Goal: Task Accomplishment & Management: Complete application form

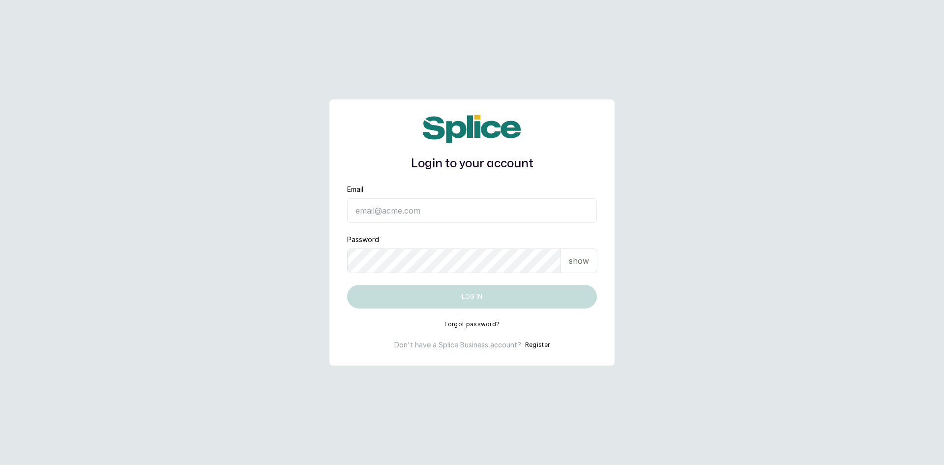
type input "[EMAIL_ADDRESS][DOMAIN_NAME]"
click at [589, 262] on div "show" at bounding box center [579, 260] width 36 height 25
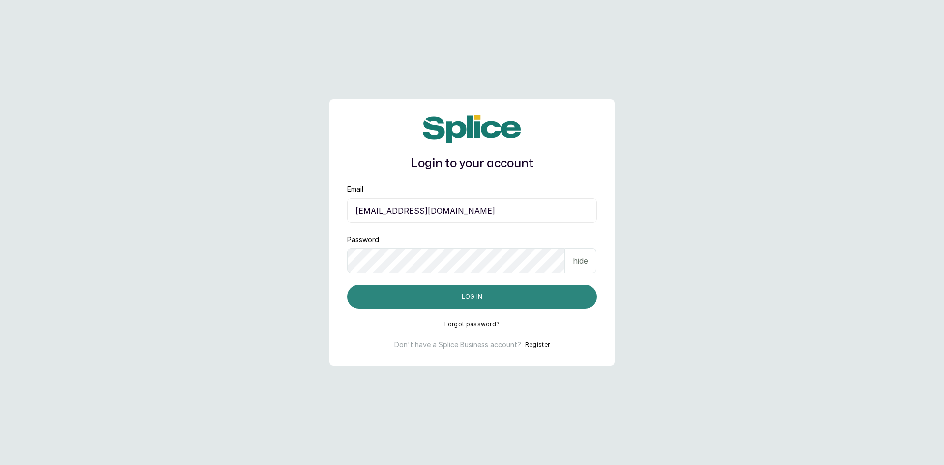
click at [487, 295] on button "Log in" at bounding box center [472, 297] width 250 height 24
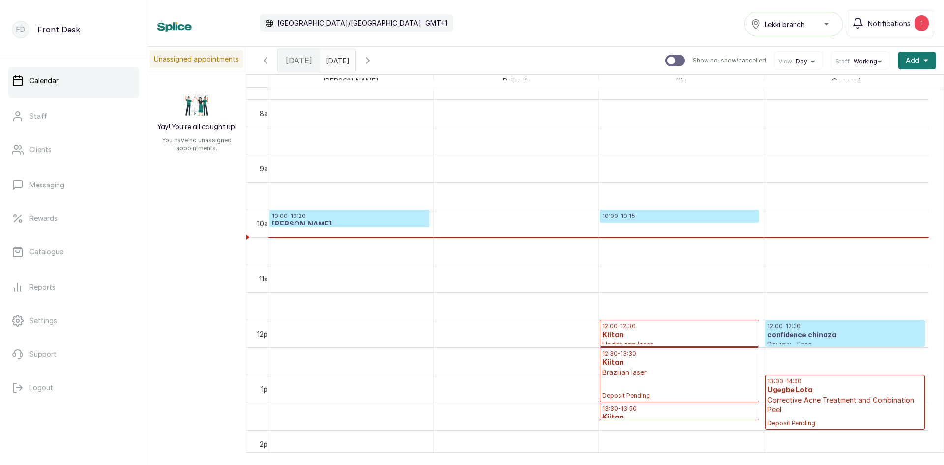
scroll to position [469, 0]
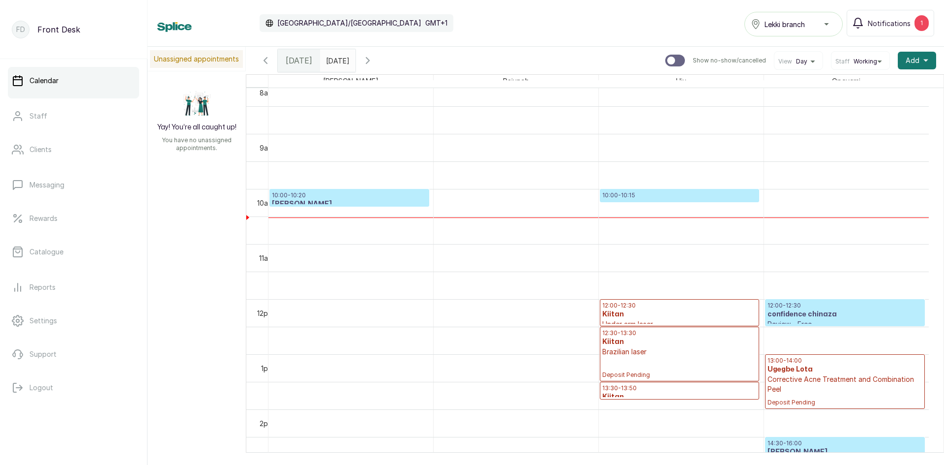
type input "dd/MM/yyyy"
click at [330, 63] on input "dd/MM/yyyy" at bounding box center [329, 58] width 16 height 17
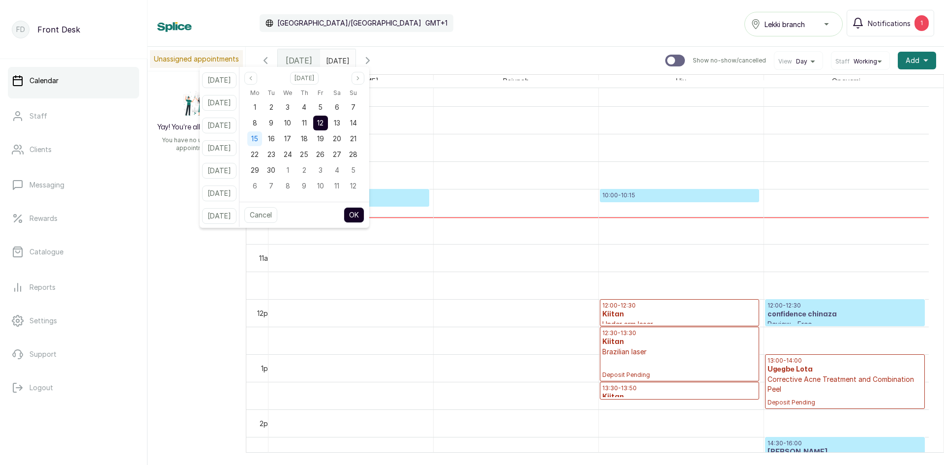
click at [258, 140] on span "15" at bounding box center [254, 138] width 7 height 8
click at [365, 217] on button "OK" at bounding box center [354, 215] width 21 height 16
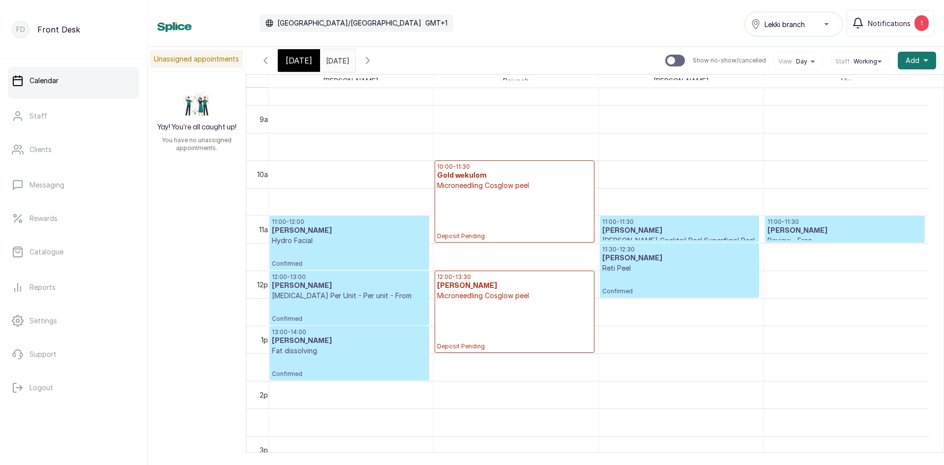
drag, startPoint x: 930, startPoint y: 174, endPoint x: 566, endPoint y: 65, distance: 380.0
click at [566, 65] on div "[DATE] [DATE] [DATE] Show no-show/cancelled View Day Staff Working Add +" at bounding box center [595, 61] width 699 height 28
click at [300, 54] on div "[DATE]" at bounding box center [299, 60] width 42 height 23
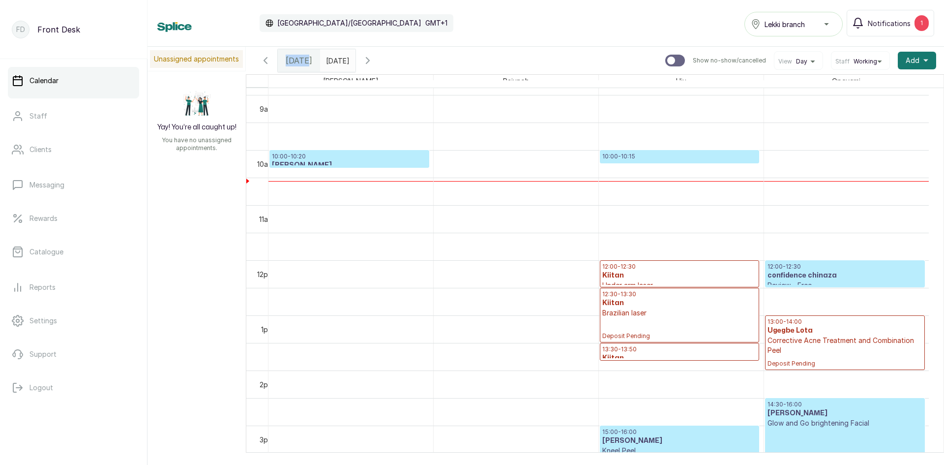
scroll to position [479, 0]
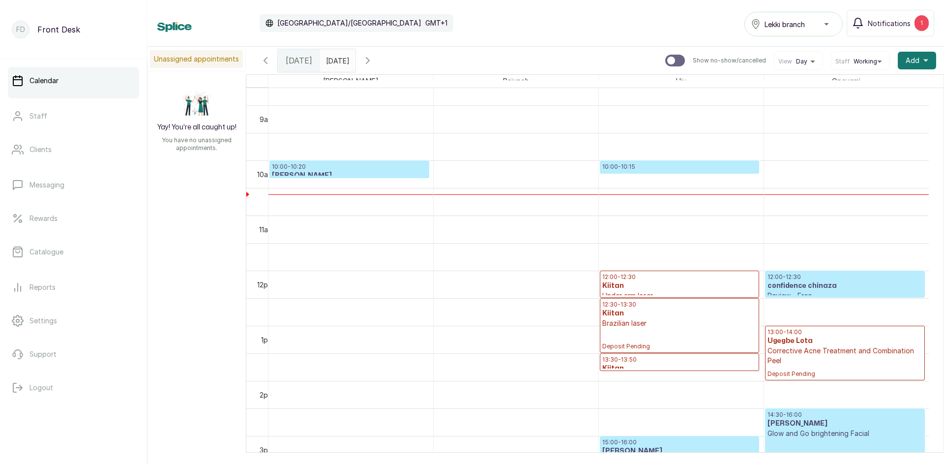
click at [368, 168] on p "10:00 - 10:20" at bounding box center [349, 167] width 155 height 8
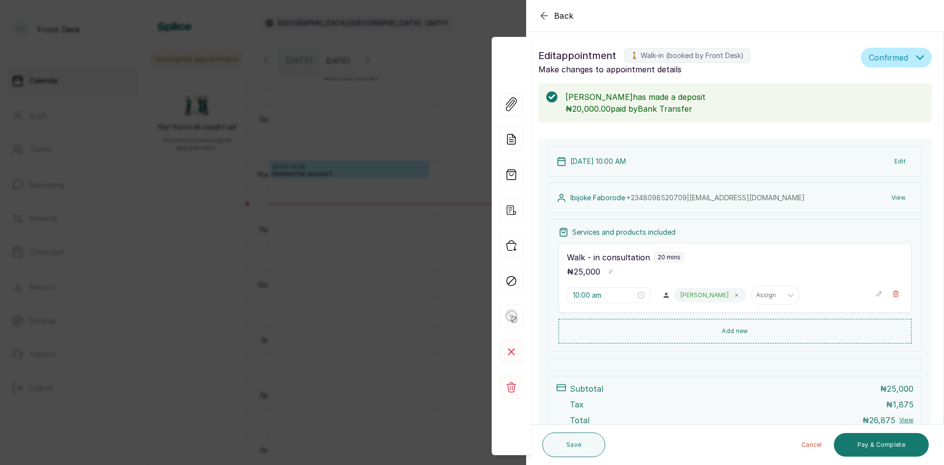
click at [181, 210] on div "Back Appointment Details Edit appointment 🚶 Walk-in (booked by Front Desk) Make…" at bounding box center [472, 232] width 944 height 465
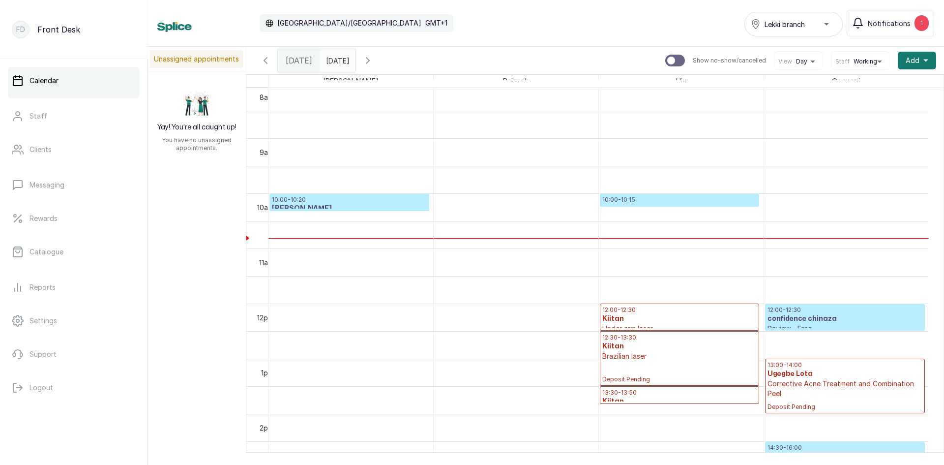
scroll to position [429, 0]
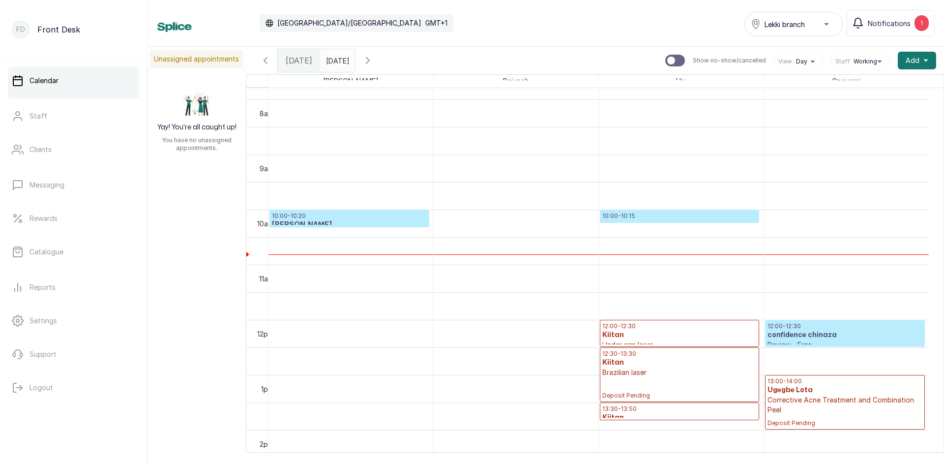
click at [646, 218] on p "10:00 - 10:15" at bounding box center [680, 216] width 154 height 8
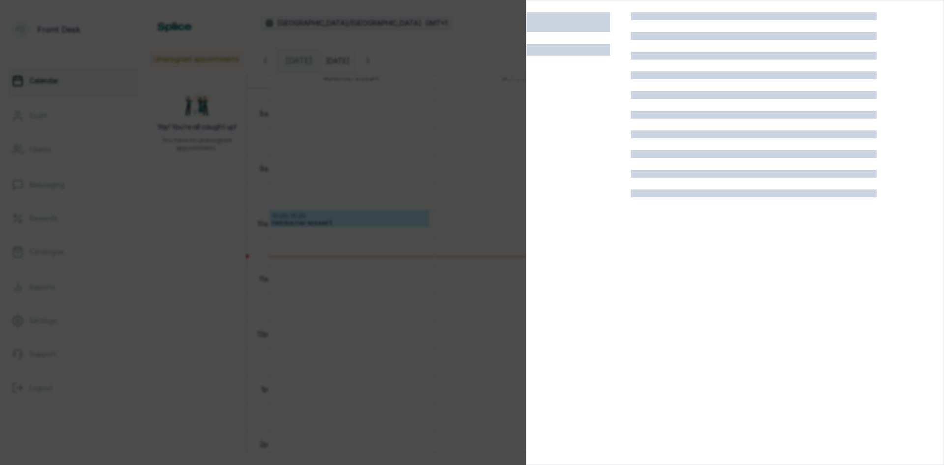
click at [137, 234] on div at bounding box center [472, 232] width 944 height 465
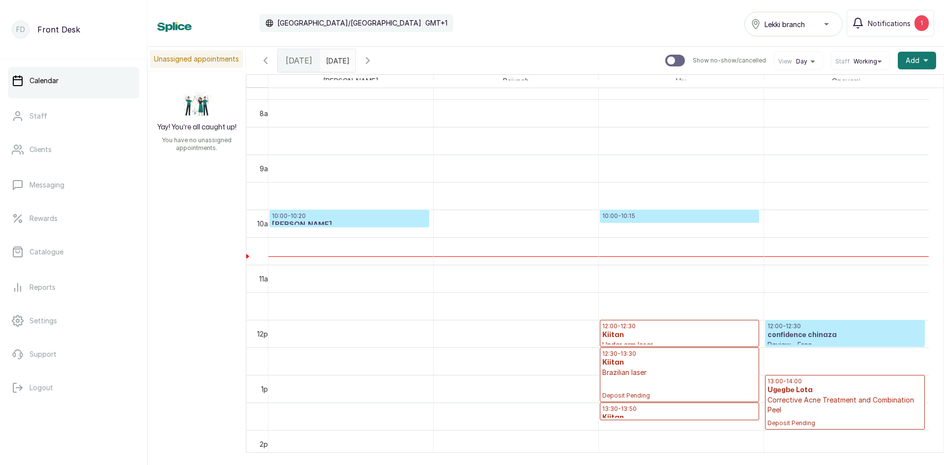
click at [635, 215] on p "10:00 - 10:15" at bounding box center [680, 216] width 154 height 8
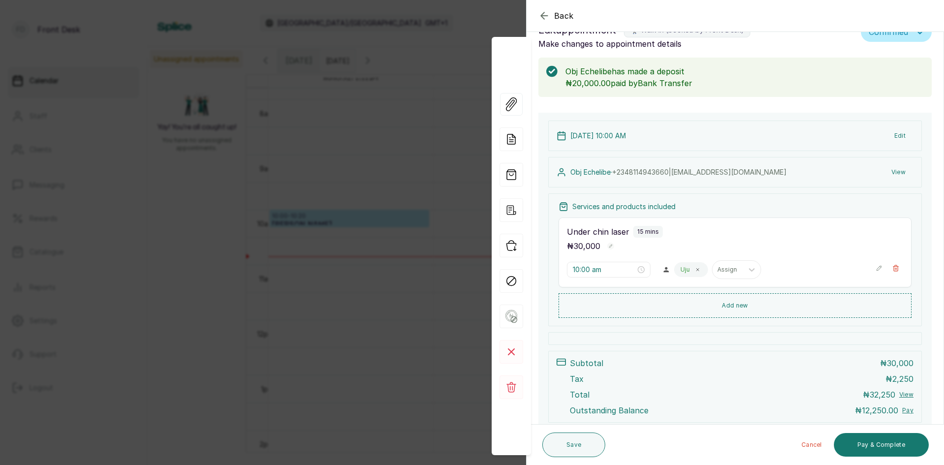
scroll to position [87, 0]
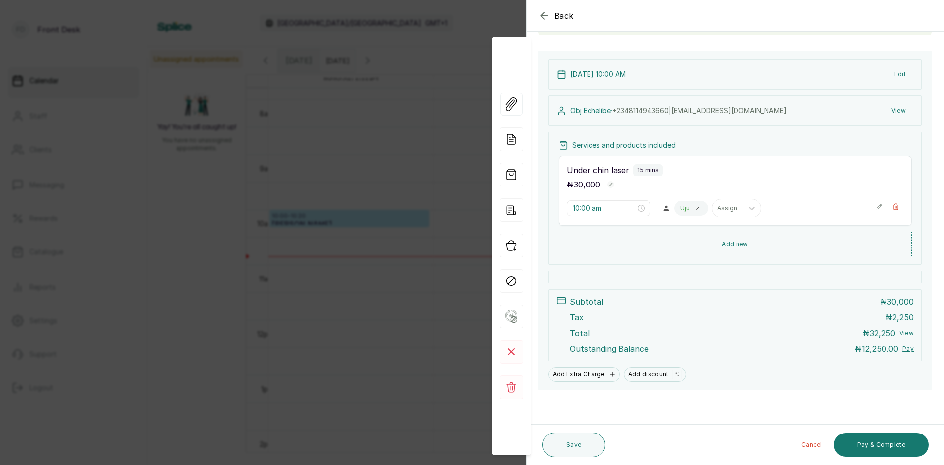
click at [558, 18] on span "Back" at bounding box center [564, 16] width 20 height 12
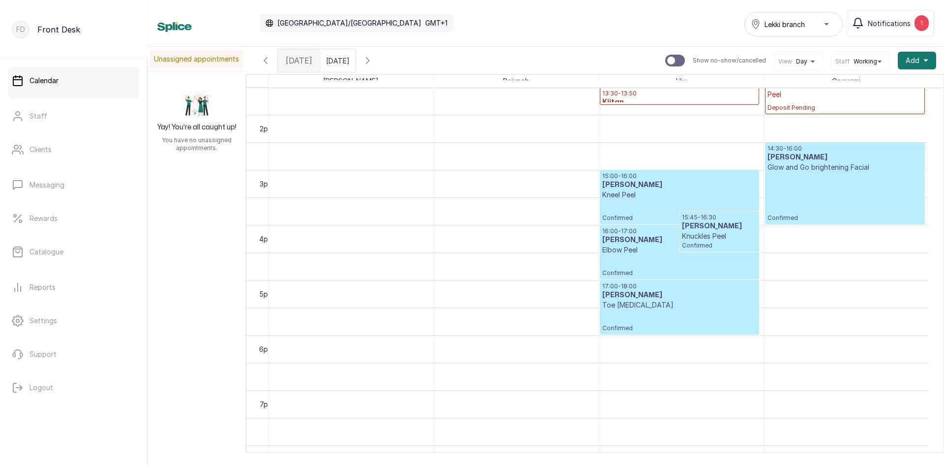
scroll to position [774, 0]
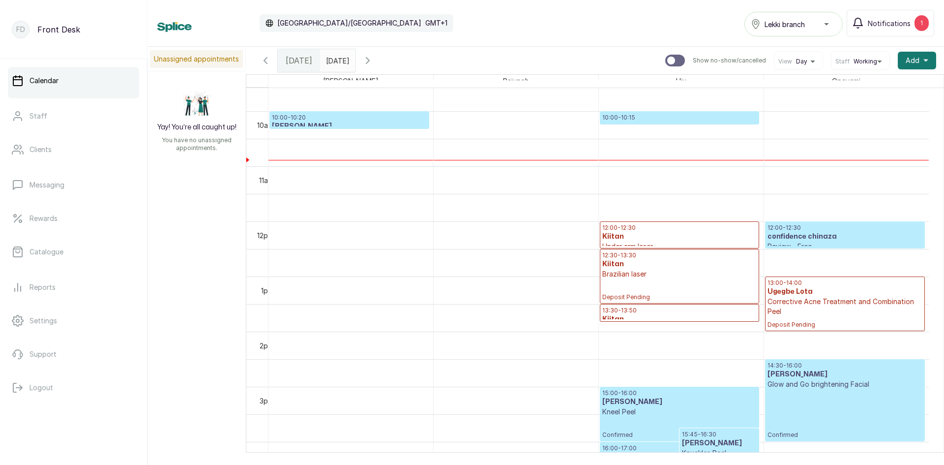
click at [334, 62] on input "[DATE]" at bounding box center [329, 58] width 16 height 17
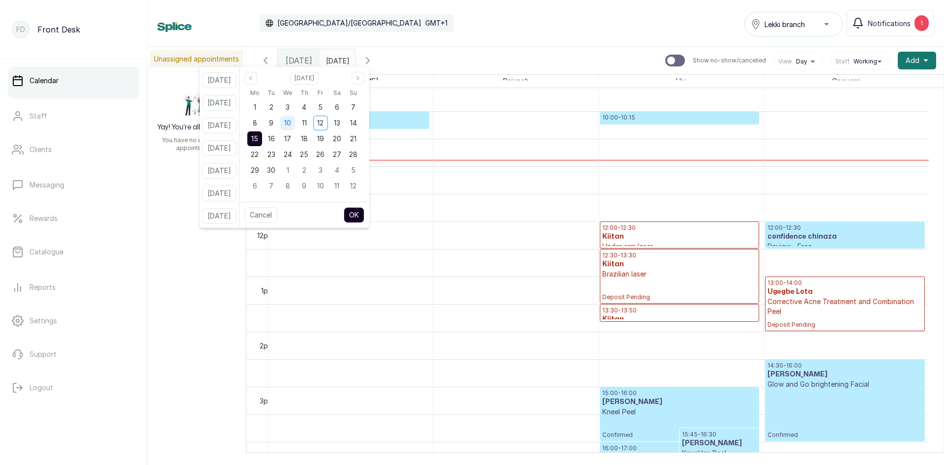
click at [295, 125] on div "10" at bounding box center [287, 123] width 15 height 15
click at [365, 217] on button "OK" at bounding box center [354, 215] width 21 height 16
type input "[DATE]"
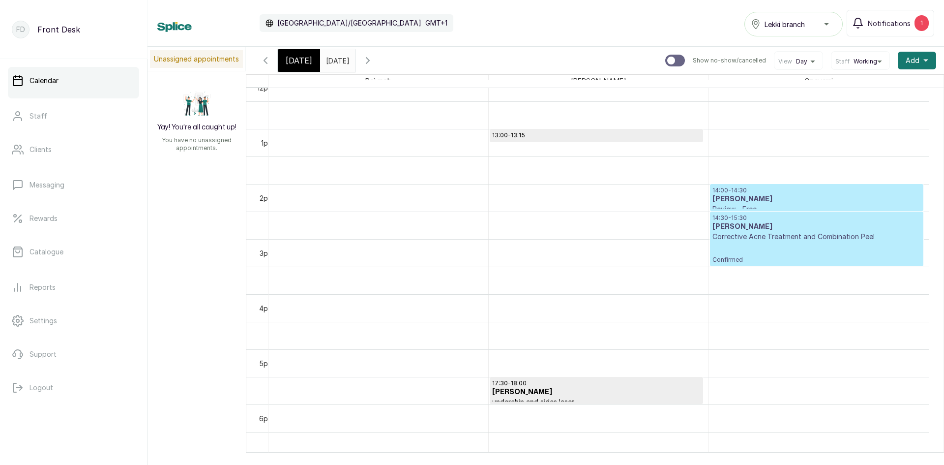
click at [784, 242] on div "14:30 - 15:30 [PERSON_NAME] Corrective Acne Treatment and Combination Peel Conf…" at bounding box center [817, 239] width 209 height 50
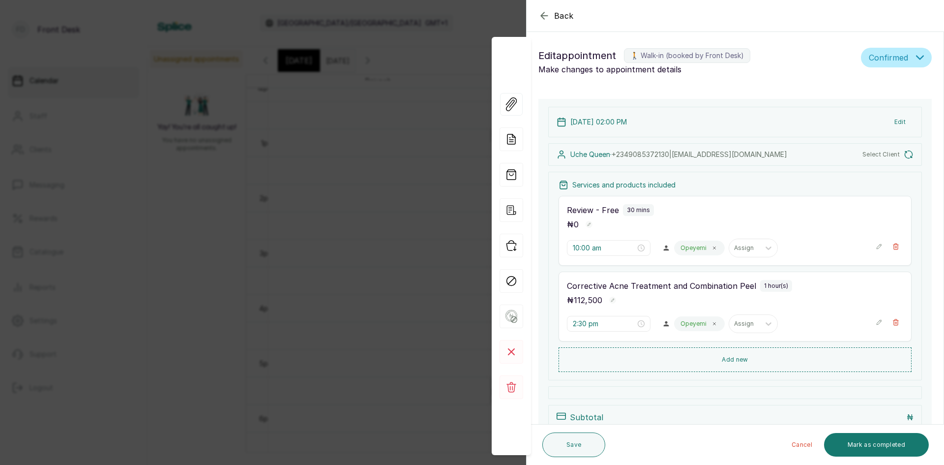
type input "2:00 pm"
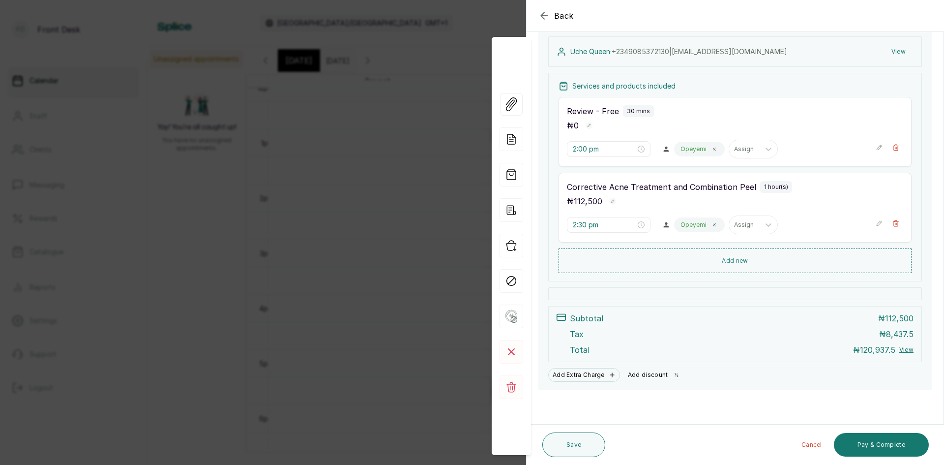
scroll to position [107, 0]
click at [641, 372] on button "Add discount" at bounding box center [655, 375] width 62 height 14
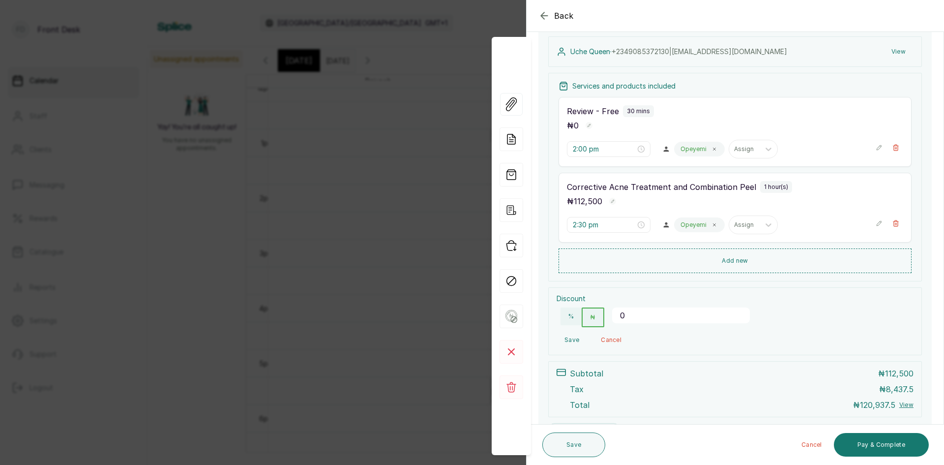
click at [652, 311] on input "0" at bounding box center [681, 315] width 138 height 16
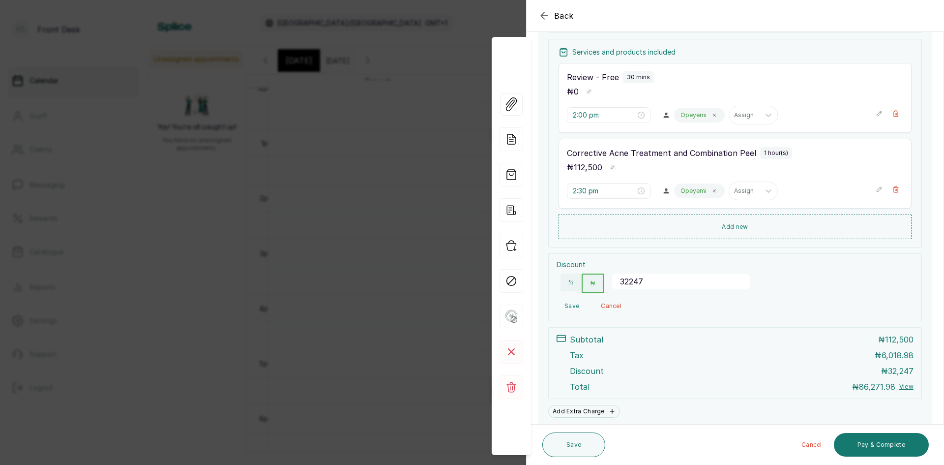
scroll to position [177, 0]
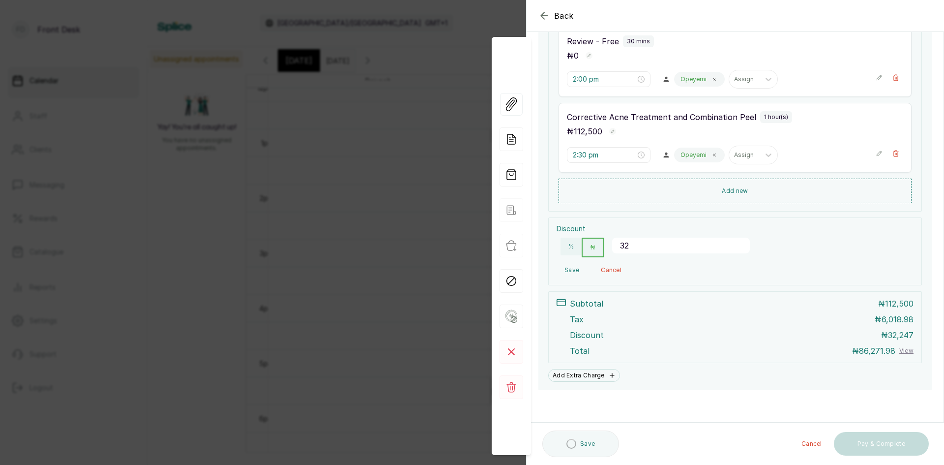
type input "3"
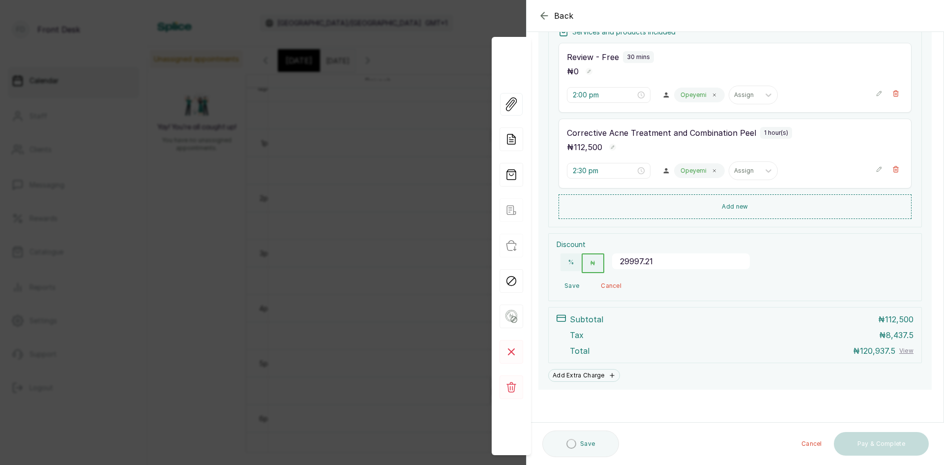
type input "29997.21"
click at [577, 283] on button "Save" at bounding box center [572, 286] width 30 height 18
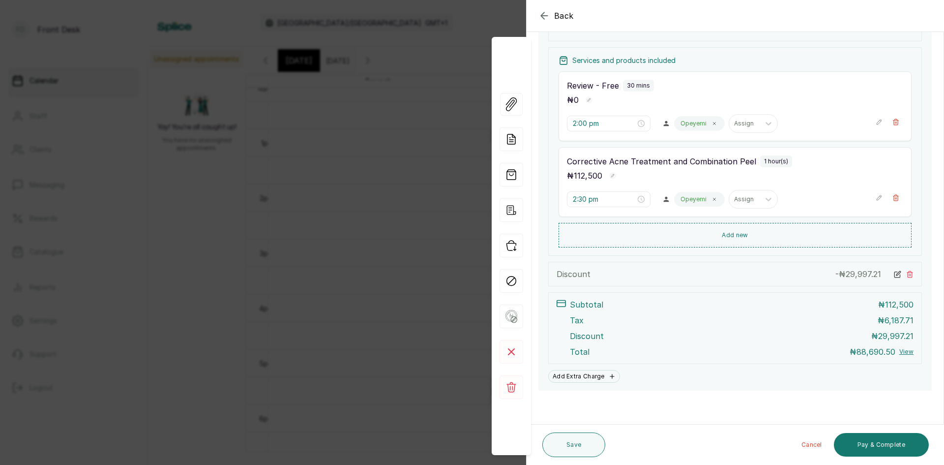
scroll to position [133, 0]
click at [894, 273] on icon at bounding box center [897, 273] width 7 height 7
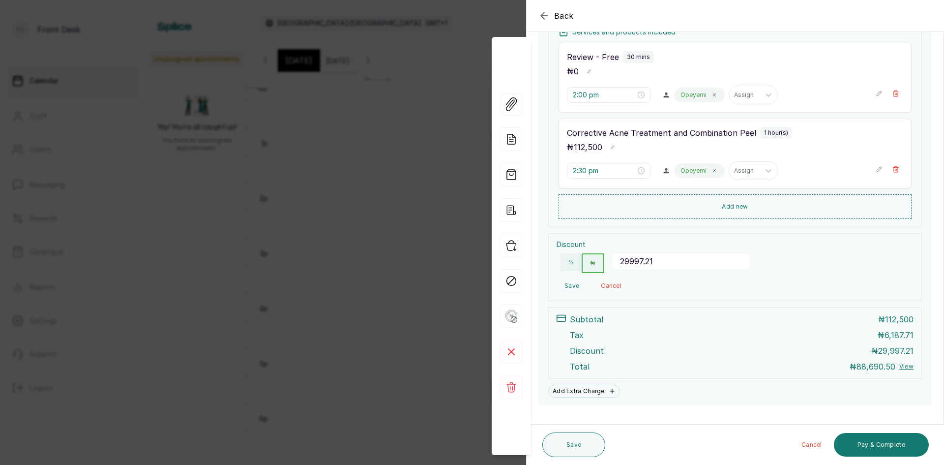
click at [684, 261] on input "29997.21" at bounding box center [681, 261] width 138 height 16
type input "29997.20"
click at [570, 286] on button "Save" at bounding box center [572, 286] width 30 height 18
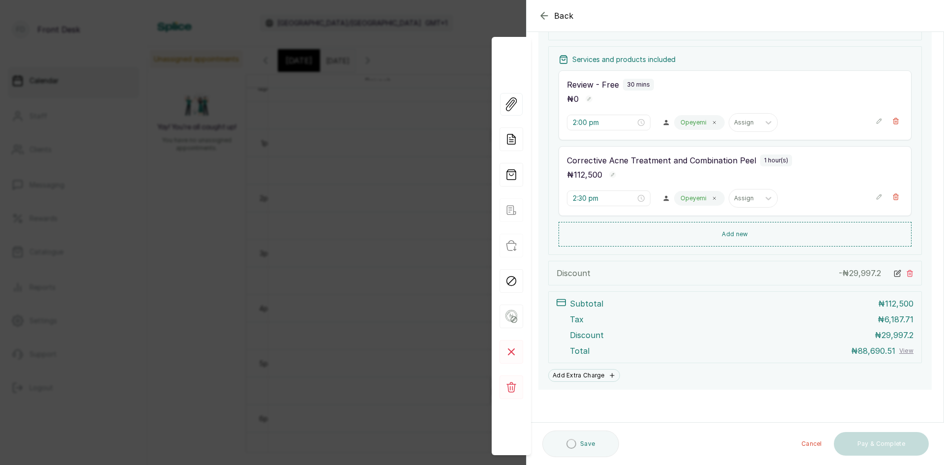
scroll to position [133, 0]
click at [874, 270] on span "29,997.2" at bounding box center [866, 273] width 32 height 10
click at [895, 271] on icon at bounding box center [897, 273] width 5 height 5
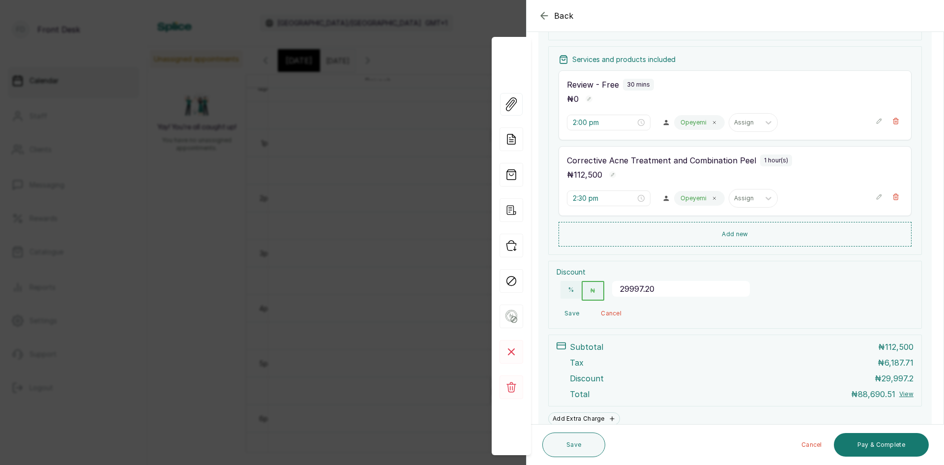
scroll to position [161, 0]
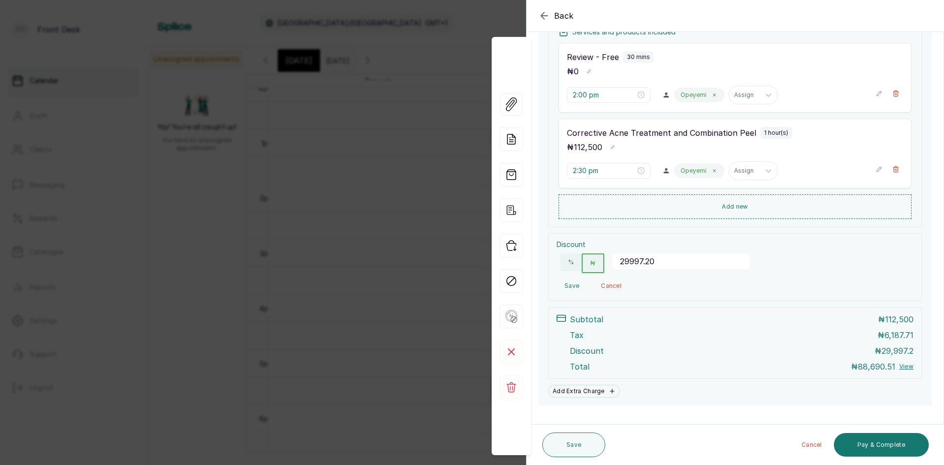
click at [692, 257] on input "29997.20" at bounding box center [681, 261] width 138 height 16
type input "29997.22"
click at [568, 285] on button "Save" at bounding box center [572, 286] width 30 height 18
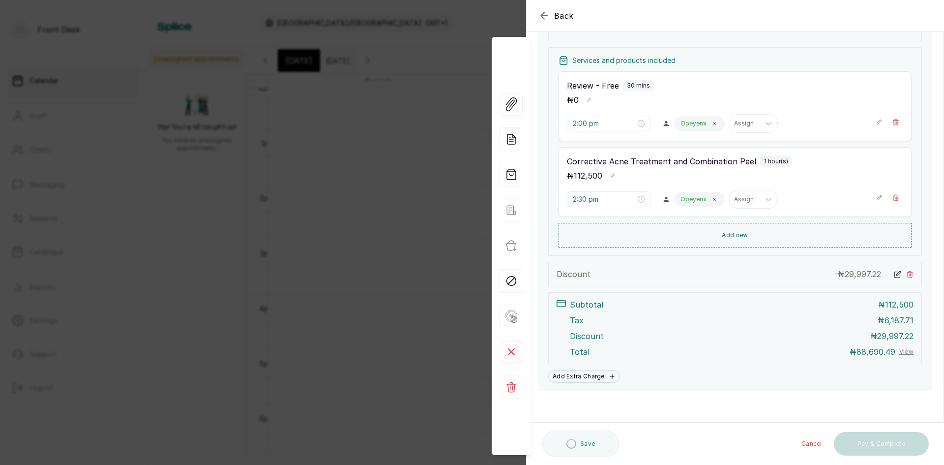
scroll to position [133, 0]
click at [897, 273] on icon at bounding box center [899, 272] width 4 height 4
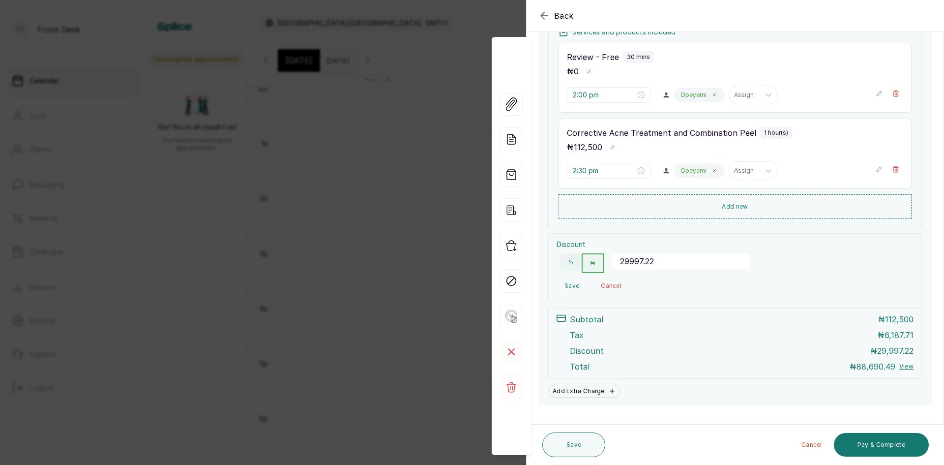
click at [671, 262] on input "29997.22" at bounding box center [681, 261] width 138 height 16
type input "29997.3"
click at [575, 287] on button "Save" at bounding box center [572, 286] width 30 height 18
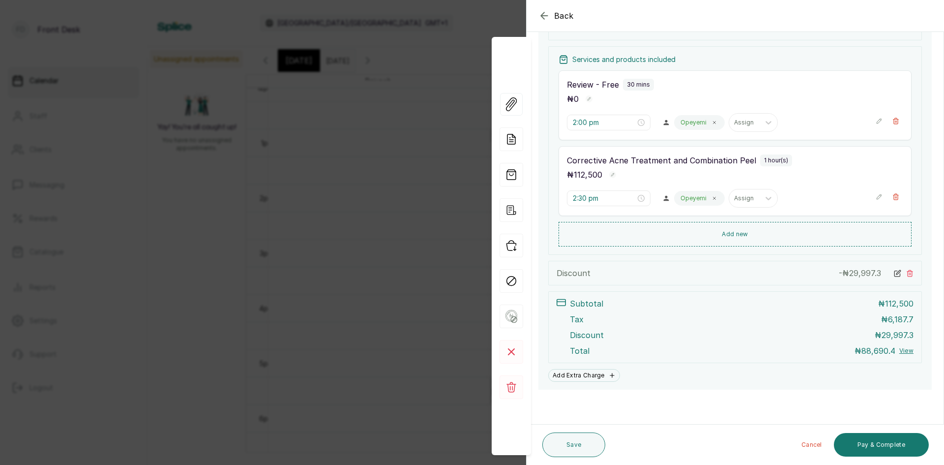
scroll to position [133, 0]
click at [581, 443] on button "Save" at bounding box center [574, 444] width 63 height 25
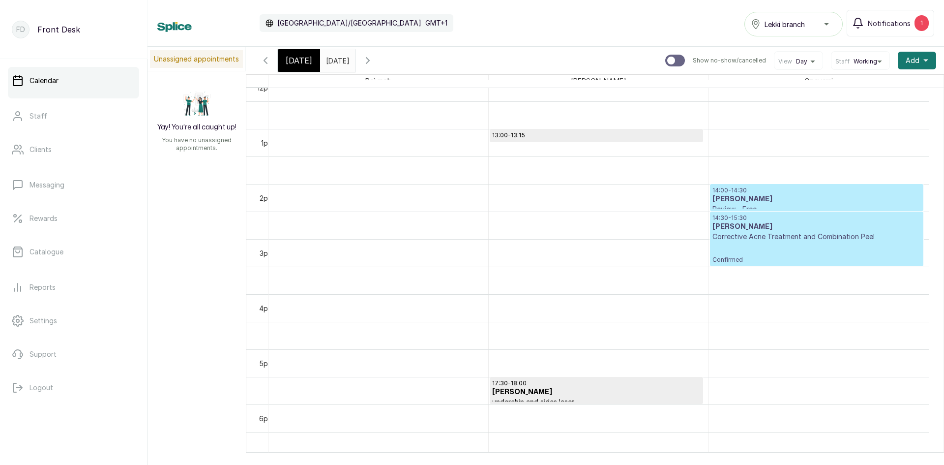
click at [799, 230] on h3 "[PERSON_NAME]" at bounding box center [817, 227] width 209 height 10
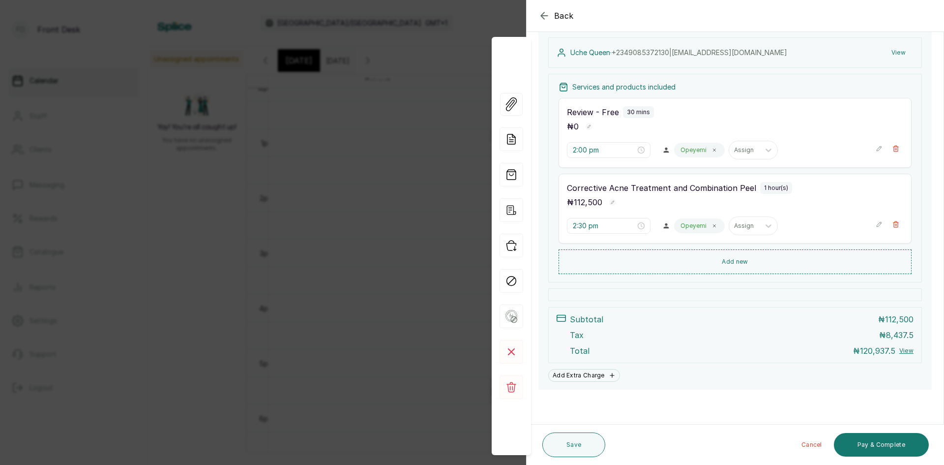
scroll to position [106, 0]
click at [569, 14] on span "Back" at bounding box center [564, 16] width 20 height 12
click at [569, 14] on div "Calendar [GEOGRAPHIC_DATA]/[GEOGRAPHIC_DATA] GMT+1 Lekki branch Notifications 1" at bounding box center [545, 23] width 777 height 27
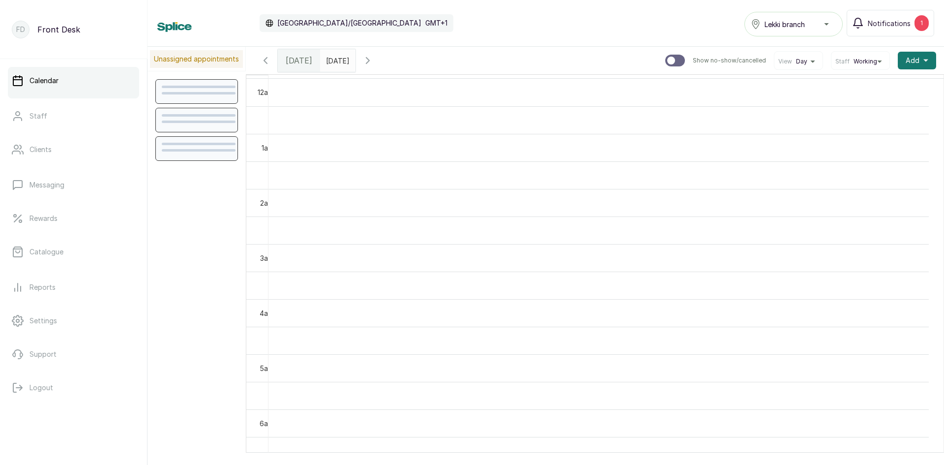
scroll to position [331, 0]
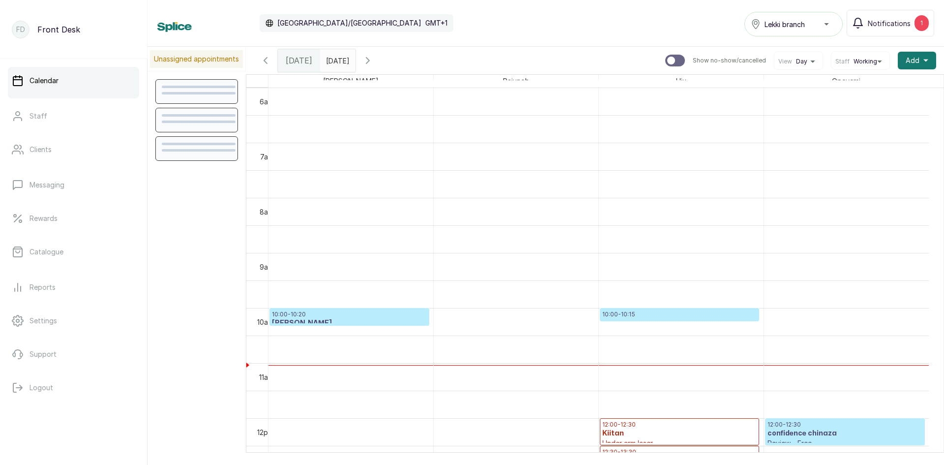
type input "dd/MM/yyyy"
click at [336, 59] on input "dd/MM/yyyy" at bounding box center [329, 58] width 16 height 17
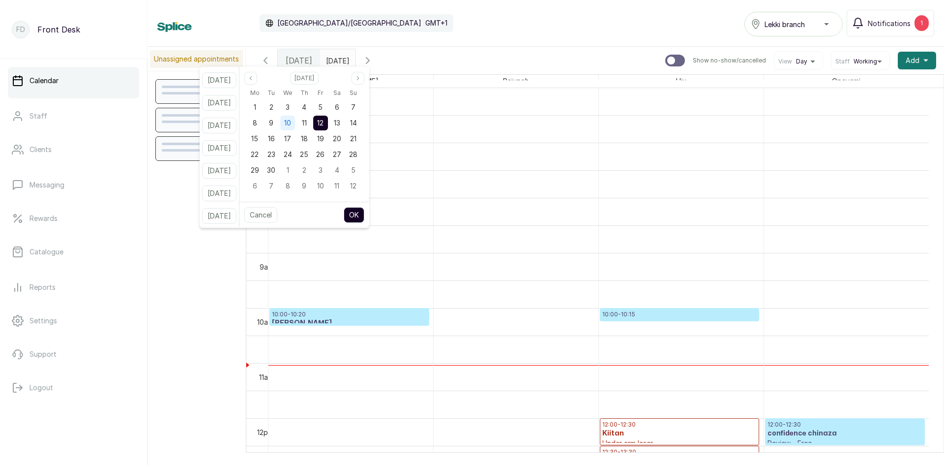
click at [295, 123] on div "10" at bounding box center [287, 123] width 15 height 15
click at [365, 216] on button "OK" at bounding box center [354, 215] width 21 height 16
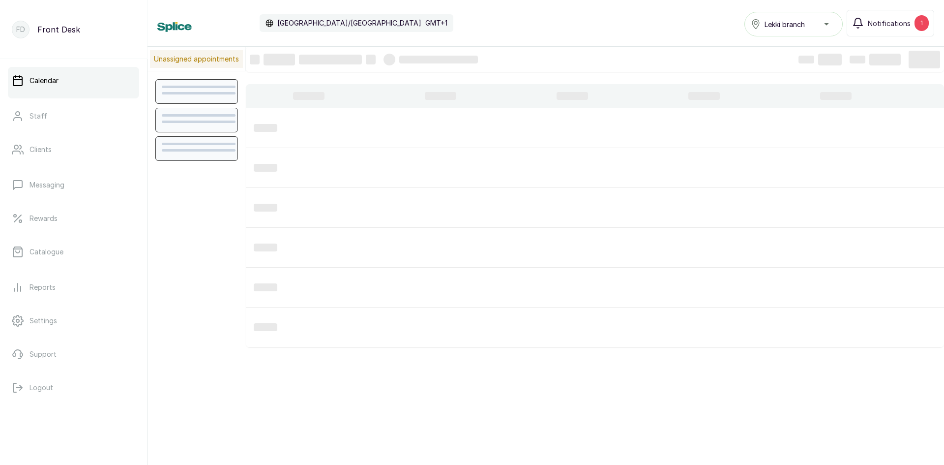
type input "[DATE]"
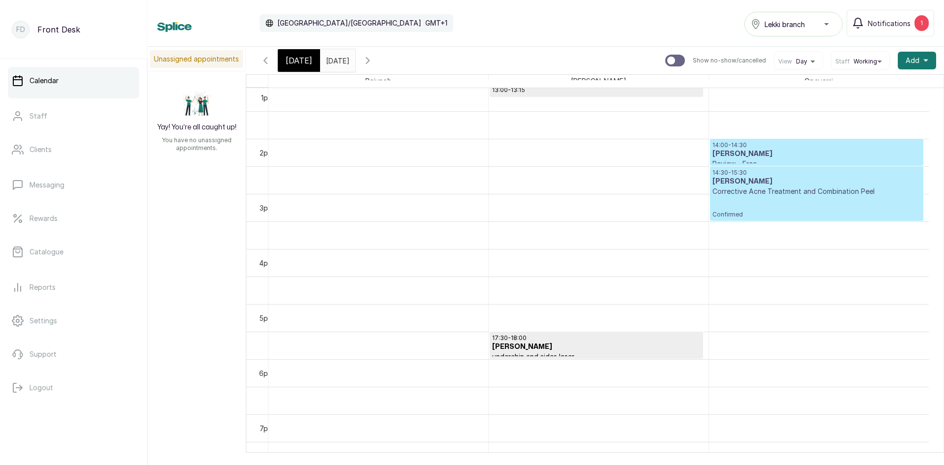
scroll to position [675, 0]
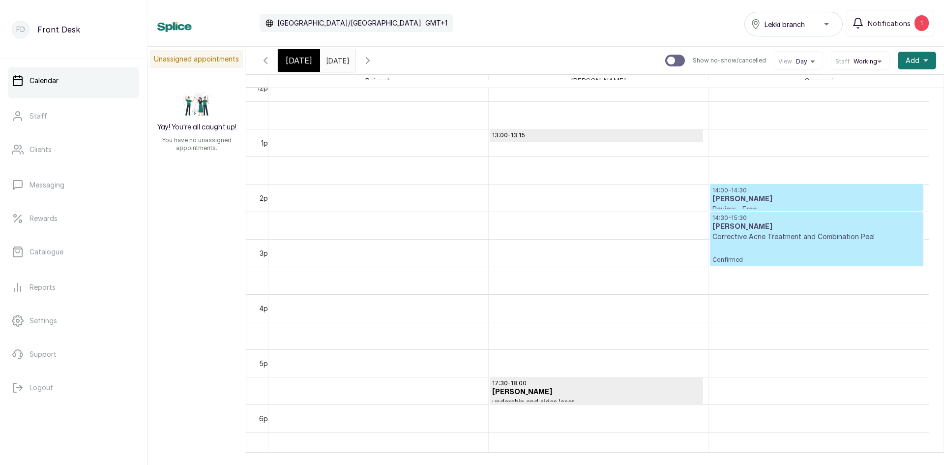
click at [764, 237] on p "Corrective Acne Treatment and Combination Peel" at bounding box center [817, 237] width 209 height 10
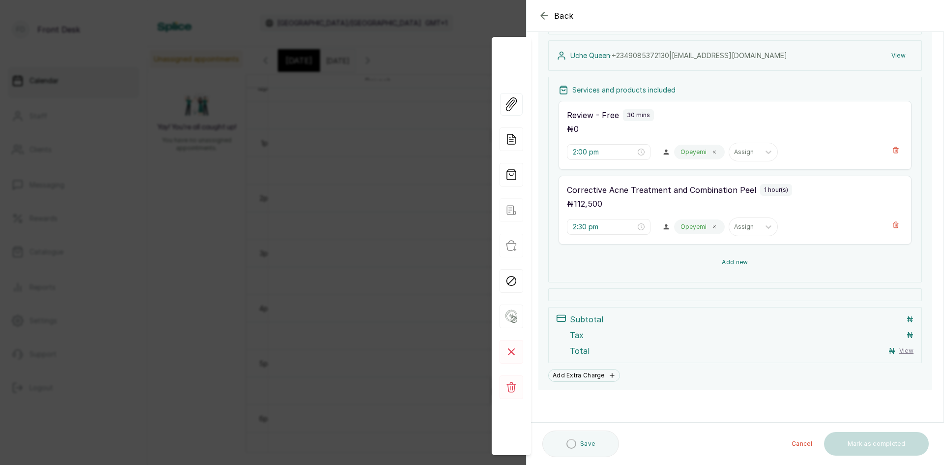
scroll to position [104, 0]
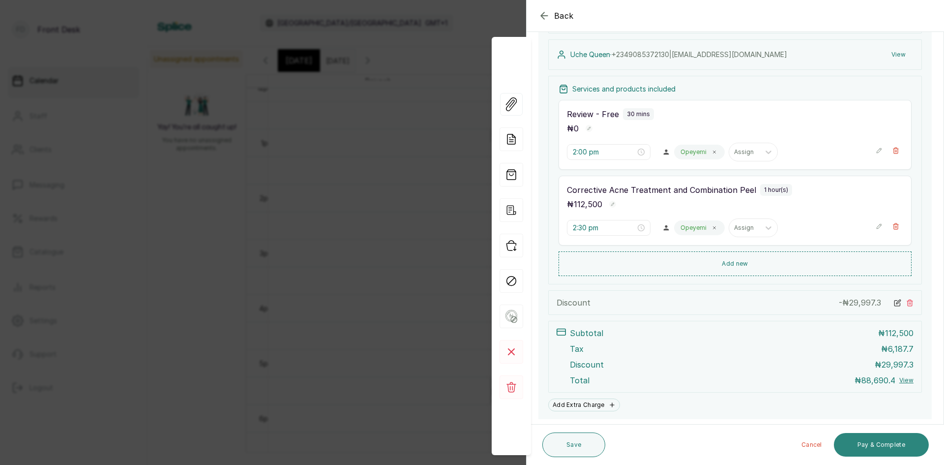
click at [890, 437] on button "Pay & Complete" at bounding box center [881, 445] width 95 height 24
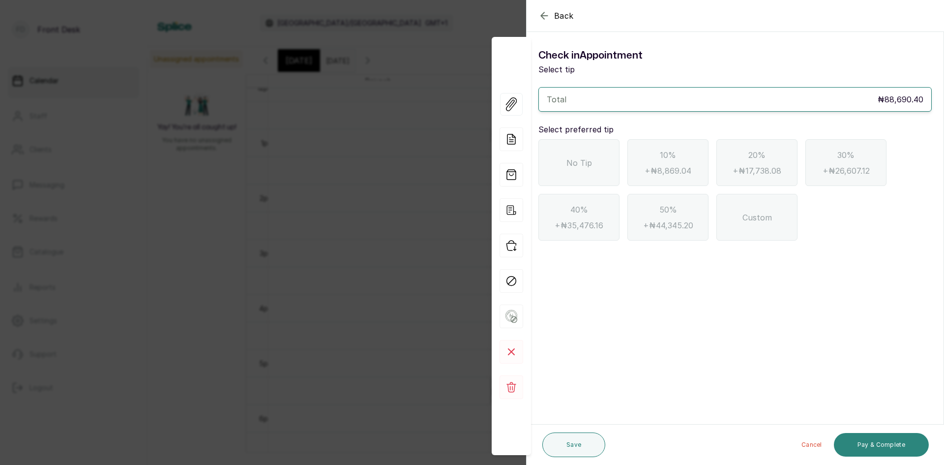
scroll to position [0, 0]
click at [577, 171] on div "No Tip" at bounding box center [579, 162] width 81 height 47
click at [859, 447] on button "Pay & Complete" at bounding box center [881, 445] width 95 height 24
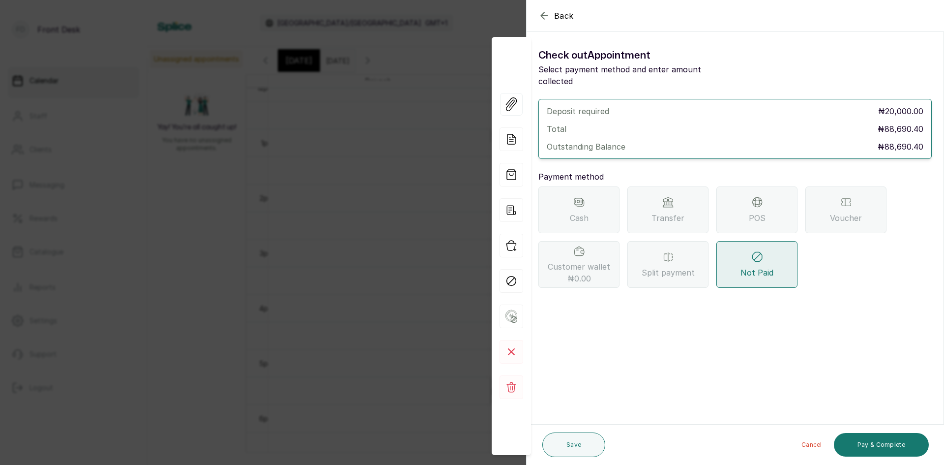
click at [663, 212] on span "Transfer" at bounding box center [668, 218] width 33 height 12
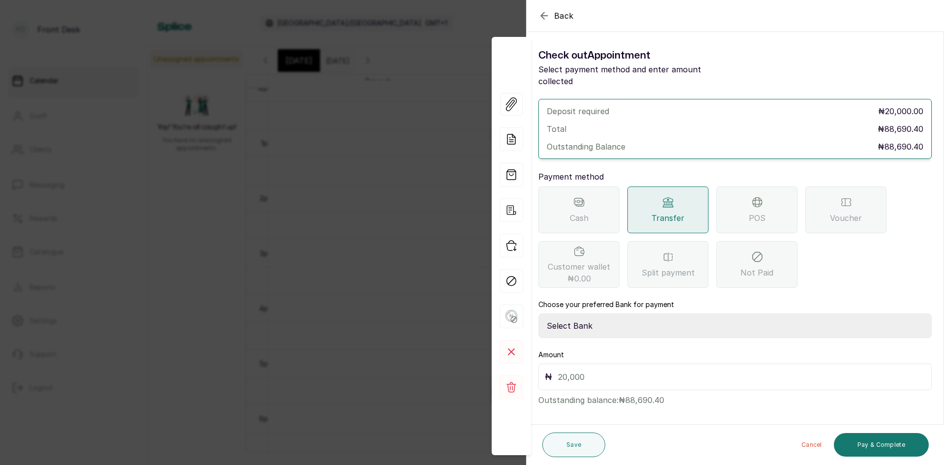
click at [608, 313] on select "Select Bank DONNA ONYENDI Fairmoney Microfinance Bank SKN ANALYTICS MED AESTH. …" at bounding box center [736, 325] width 394 height 25
select select "43272bc0-21c6-4b19-b9fb-c2093b8603c2"
click at [539, 313] on select "Select Bank DONNA ONYENDI Fairmoney Microfinance Bank SKN ANALYTICS MED AESTH. …" at bounding box center [736, 325] width 394 height 25
click at [661, 370] on input "text" at bounding box center [741, 377] width 367 height 14
type input "88,690.40"
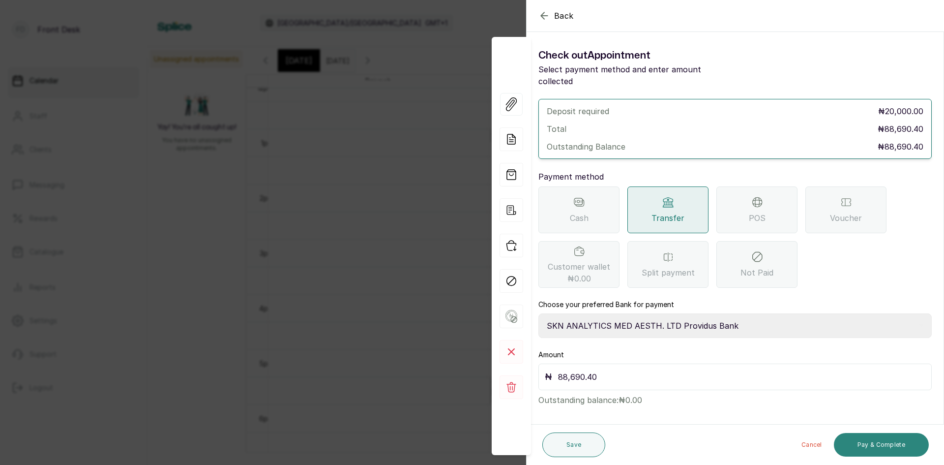
click at [897, 447] on button "Pay & Complete" at bounding box center [881, 445] width 95 height 24
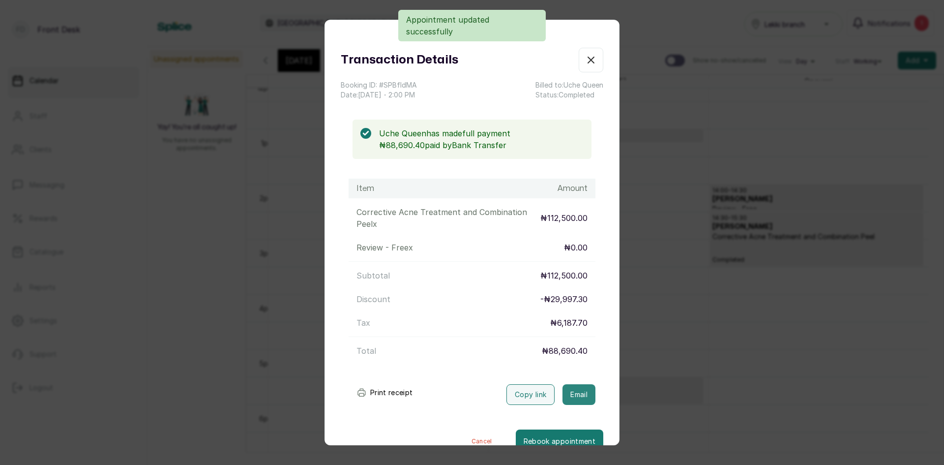
click at [563, 387] on button "Email" at bounding box center [579, 394] width 33 height 21
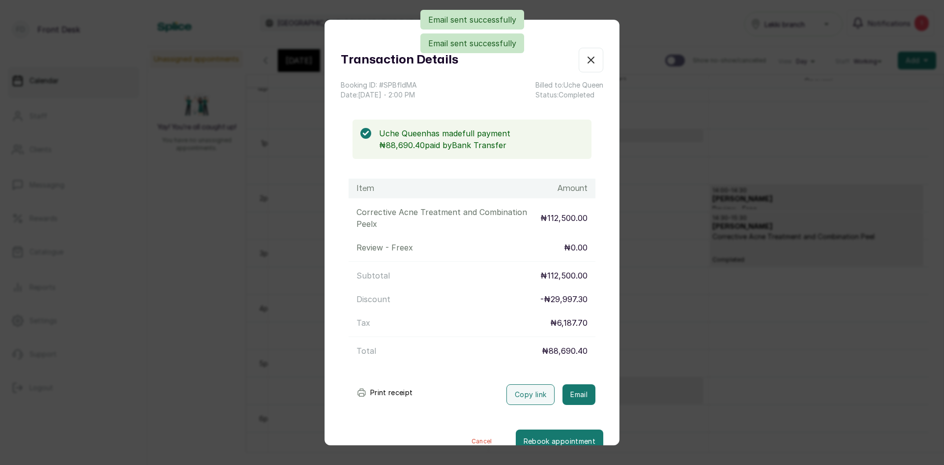
click at [739, 96] on div "Transaction Details Booking ID: # SPBfIdMA Date: 10 Sep, 2025 ・ 2:00 PM Billed …" at bounding box center [472, 232] width 944 height 465
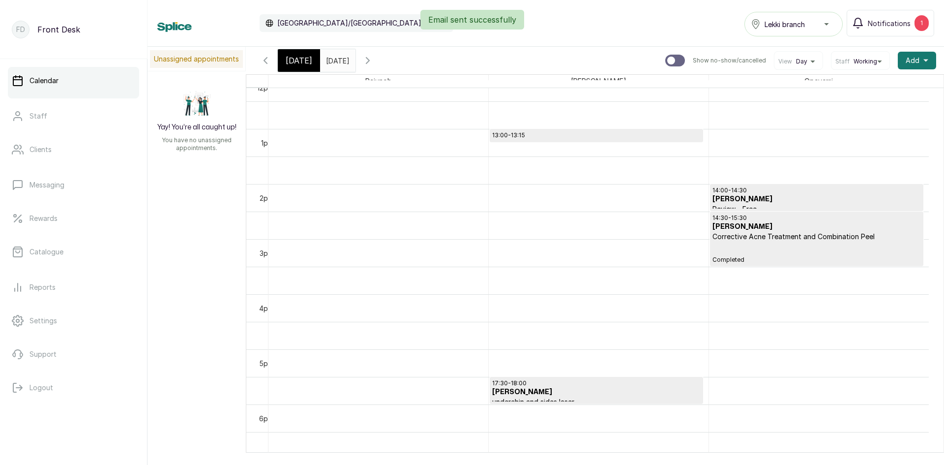
click at [336, 57] on input "[DATE]" at bounding box center [329, 58] width 16 height 17
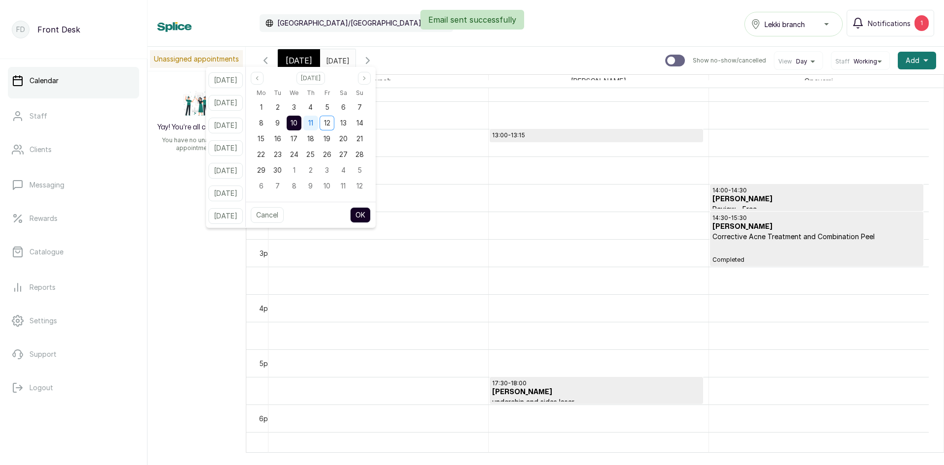
click at [318, 127] on div "11" at bounding box center [311, 123] width 15 height 15
click at [371, 216] on button "OK" at bounding box center [360, 215] width 21 height 16
type input "11/09/2025"
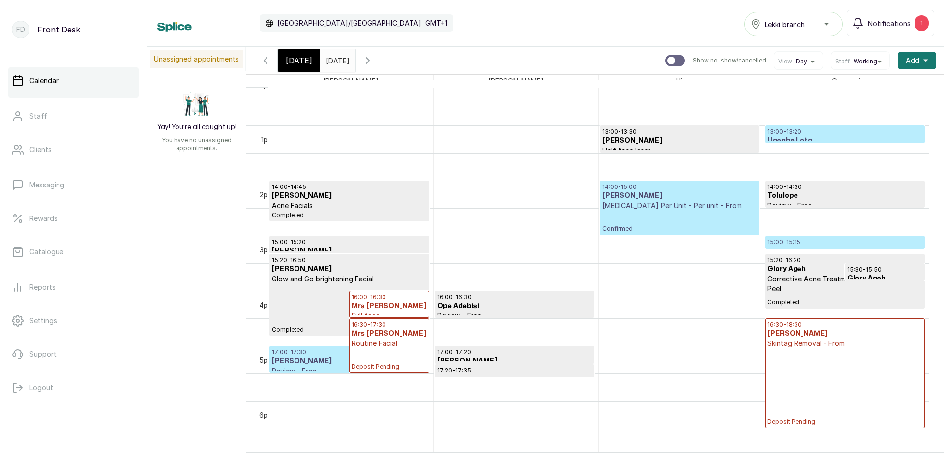
scroll to position [725, 0]
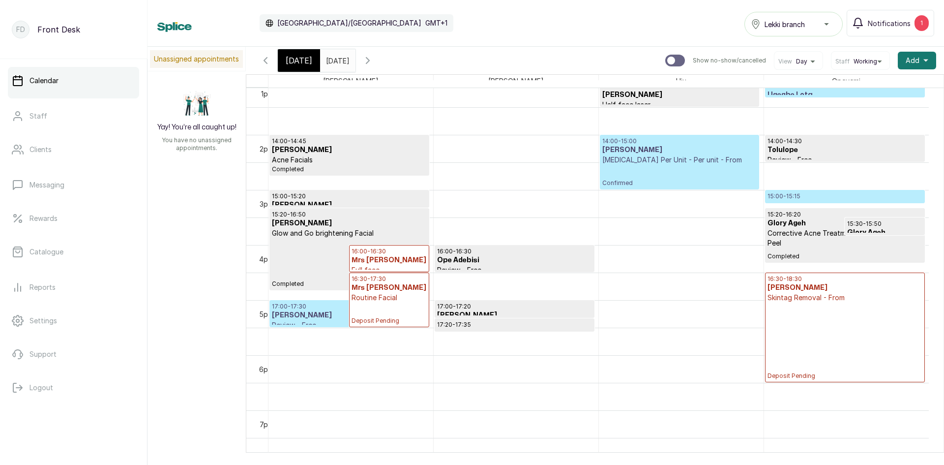
click at [303, 313] on h3 "Lola Coker" at bounding box center [349, 315] width 155 height 10
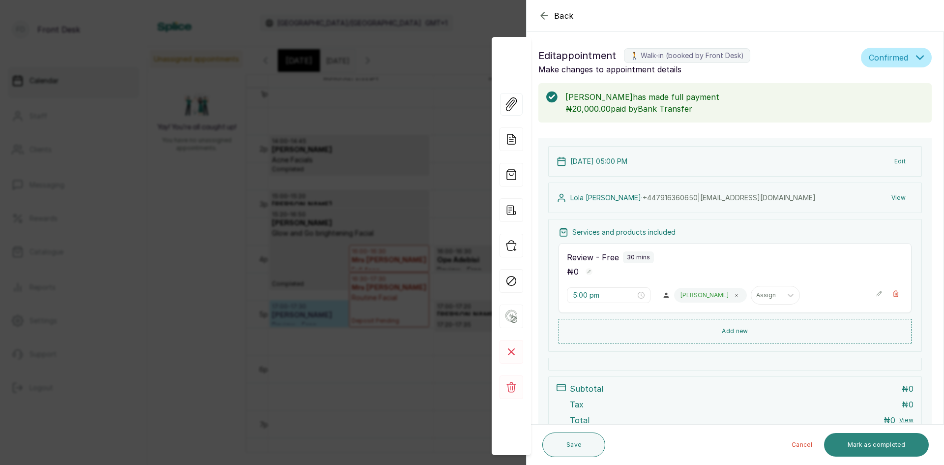
click at [872, 439] on button "Mark as completed" at bounding box center [876, 445] width 105 height 24
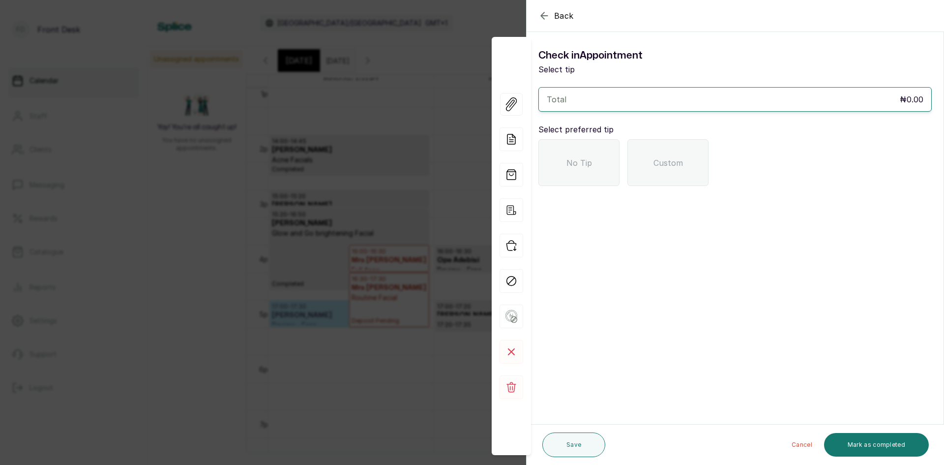
drag, startPoint x: 940, startPoint y: 455, endPoint x: 931, endPoint y: 463, distance: 12.2
click at [944, 464] on div "Save Cancel Mark as completed" at bounding box center [736, 445] width 418 height 40
click at [899, 444] on button "Mark as completed" at bounding box center [876, 445] width 105 height 24
click at [878, 448] on button "Mark as completed" at bounding box center [876, 445] width 105 height 24
click at [573, 153] on div "No Tip" at bounding box center [579, 162] width 81 height 47
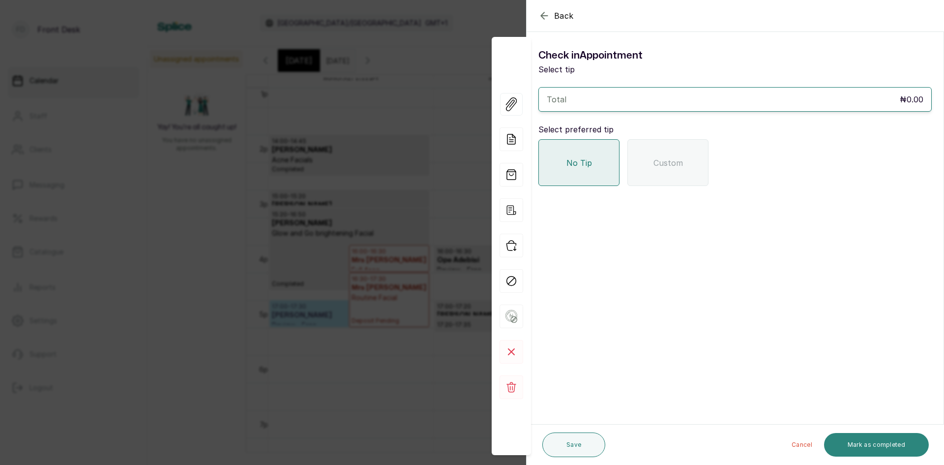
click at [856, 442] on button "Mark as completed" at bounding box center [876, 445] width 105 height 24
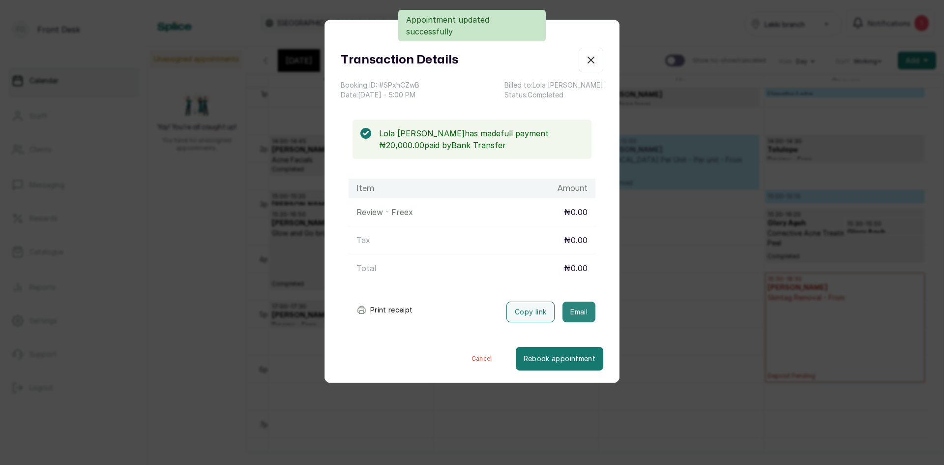
click at [576, 313] on button "Email" at bounding box center [579, 312] width 33 height 21
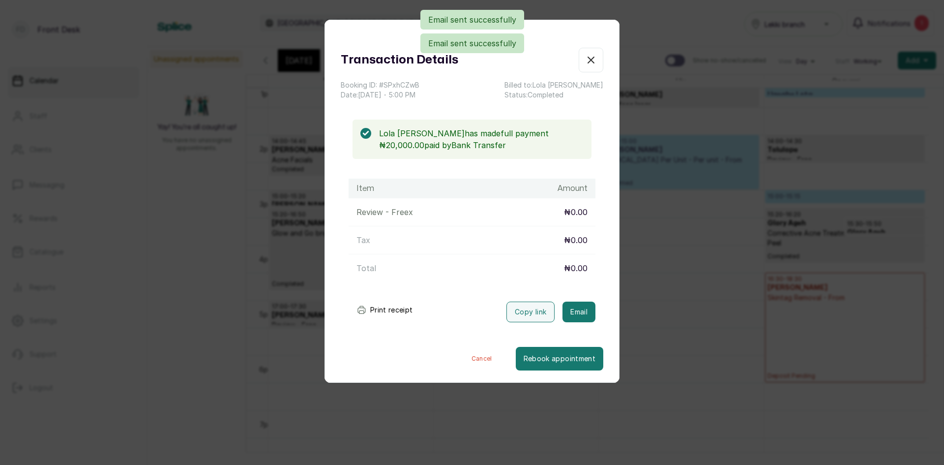
click at [698, 210] on div "Transaction Details Booking ID: # SPxhCZwB Date: 11 Sep, 2025 ・ 5:00 PM Billed …" at bounding box center [472, 232] width 944 height 465
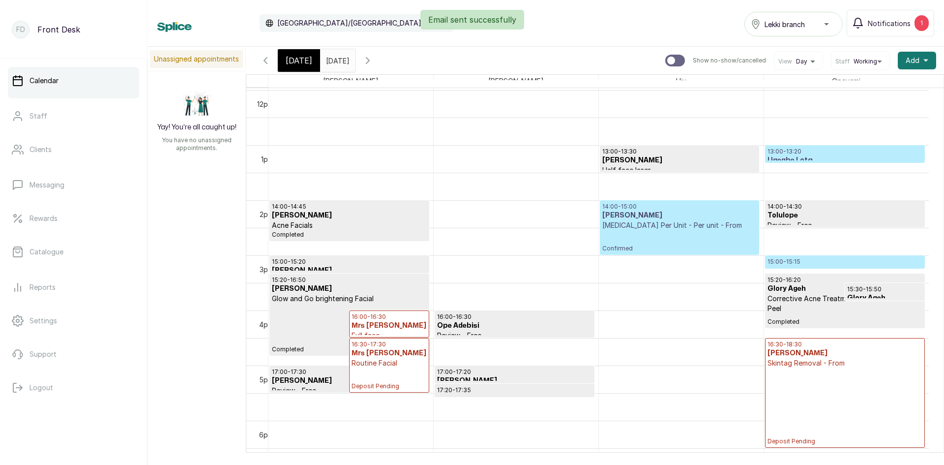
scroll to position [675, 0]
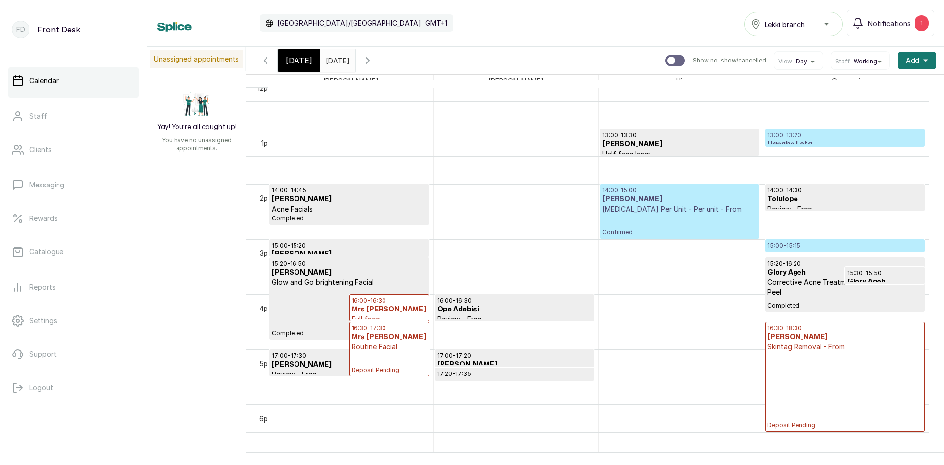
click at [793, 137] on p "13:00 - 13:20" at bounding box center [845, 135] width 155 height 8
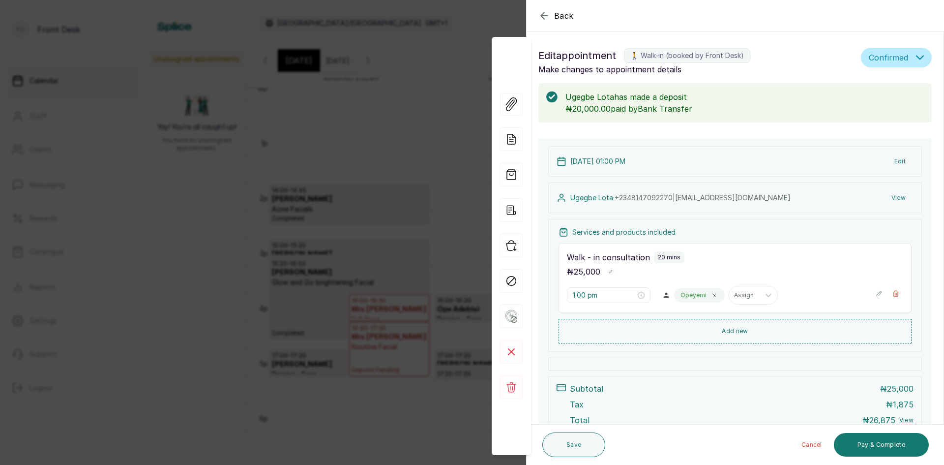
click at [895, 198] on button "View" at bounding box center [899, 198] width 30 height 18
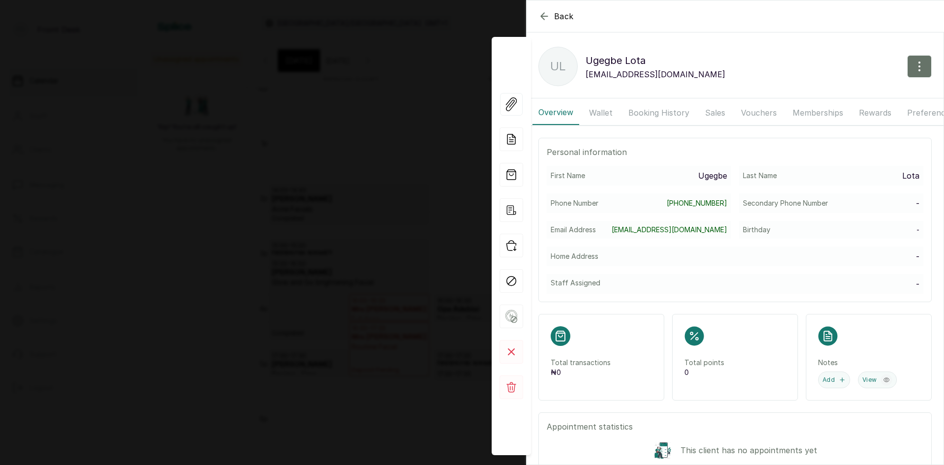
click at [676, 111] on button "Booking History" at bounding box center [659, 112] width 73 height 25
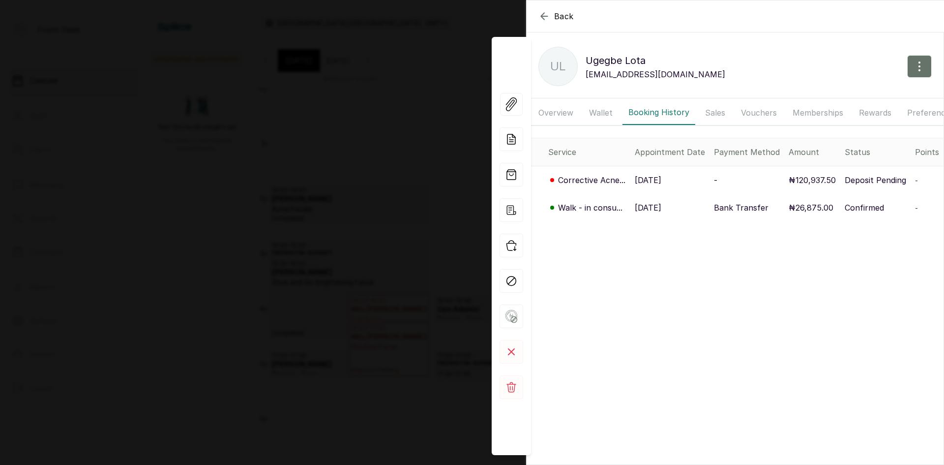
click at [653, 186] on p "12 Sep, 2025" at bounding box center [648, 180] width 27 height 12
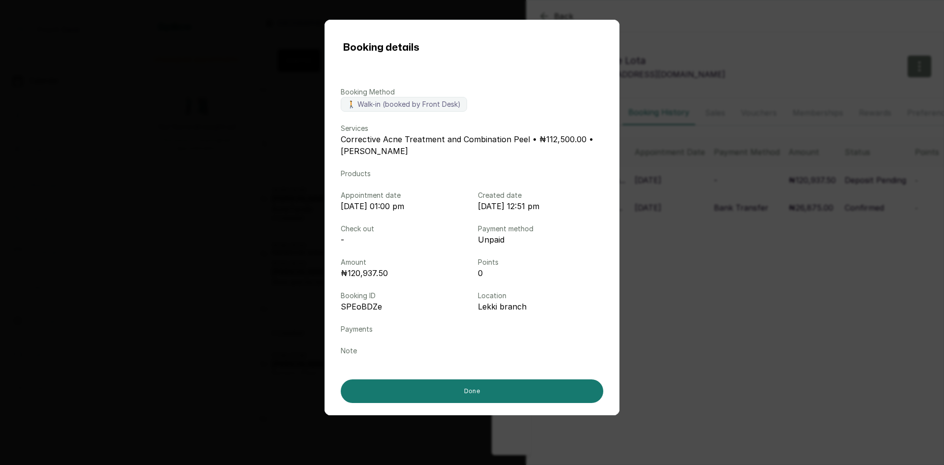
click at [713, 111] on div "Booking details Booking Method 🚶 Walk-in (booked by Front Desk) Services Correc…" at bounding box center [472, 232] width 944 height 465
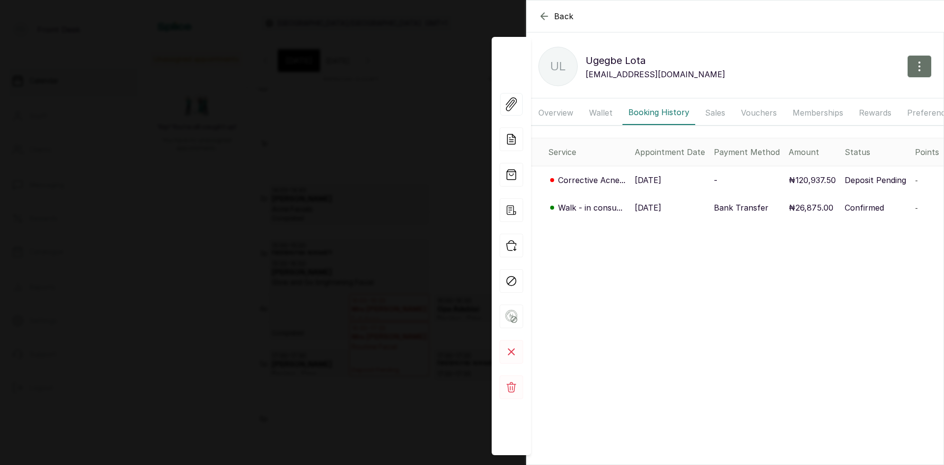
click at [444, 161] on div "Back Ugegbe Lota UL Ugegbe Lota Onyiakrystal@gmail.com Overview Wallet Booking …" at bounding box center [472, 232] width 944 height 465
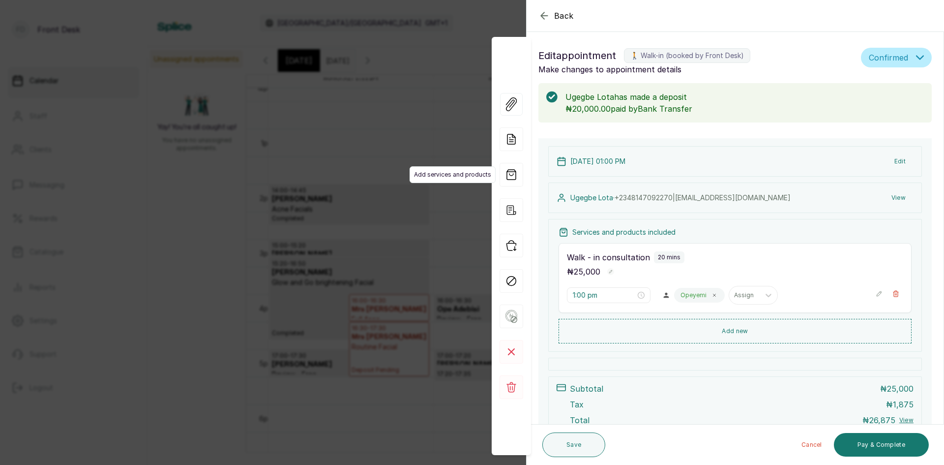
click at [435, 167] on span "Add services and products" at bounding box center [453, 174] width 86 height 17
click at [410, 143] on div "Back Appointment Details Edit appointment 🚶 Walk-in (booked by Front Desk) Make…" at bounding box center [472, 232] width 944 height 465
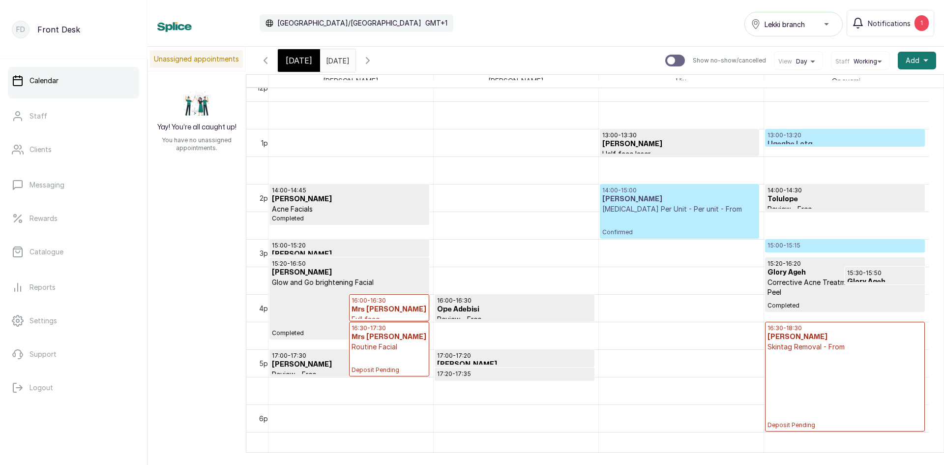
click at [738, 223] on div "14:00 - 15:00 Nexxa Peters Botox Per Unit - Per unit - From Confirmed" at bounding box center [680, 211] width 154 height 50
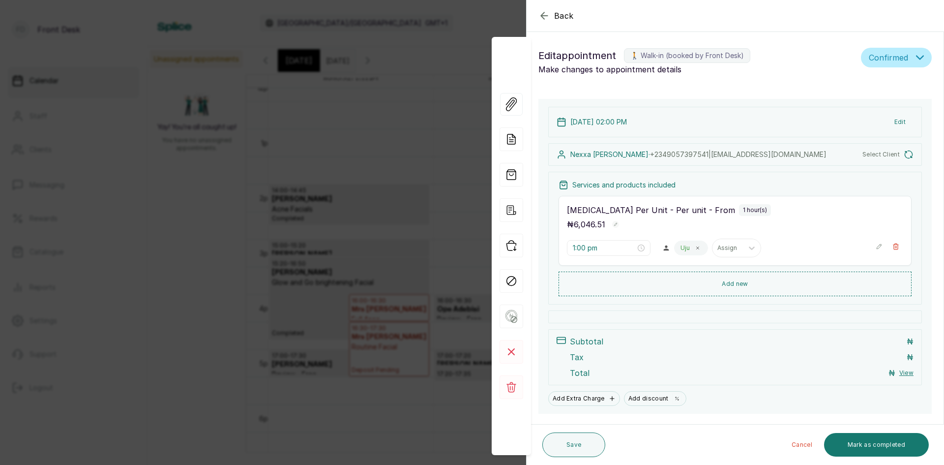
type input "2:00 pm"
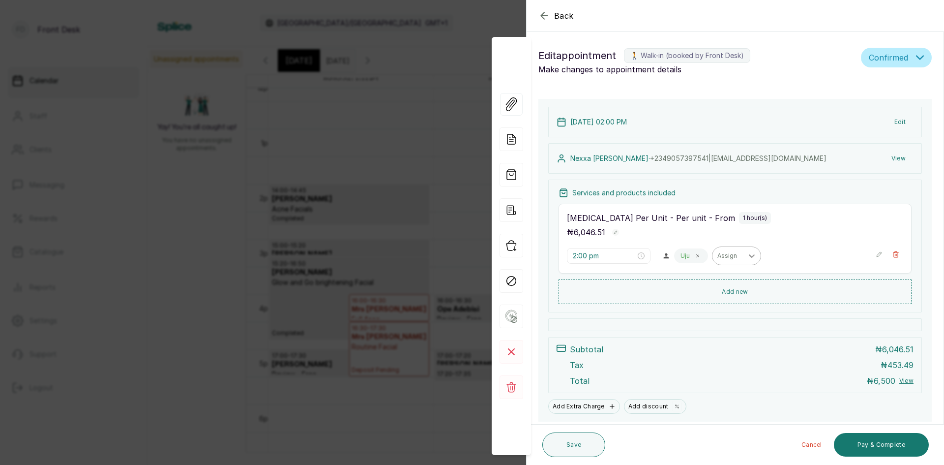
scroll to position [32, 0]
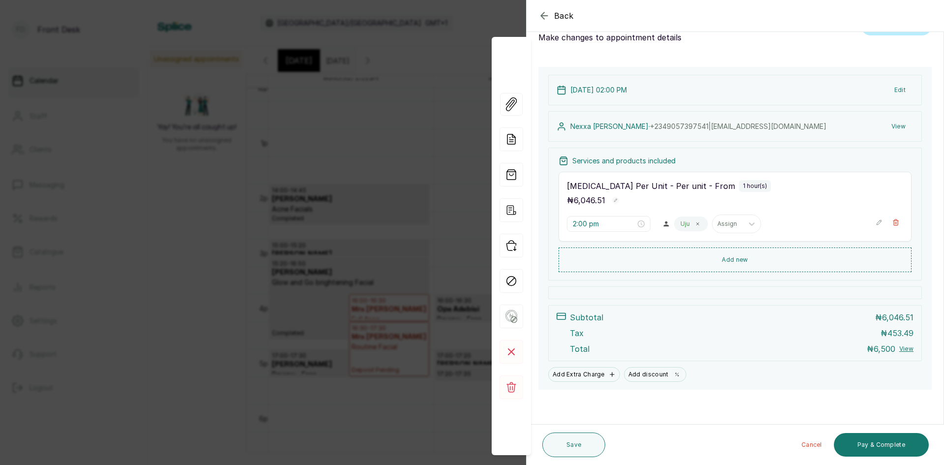
click at [171, 240] on div "Back Appointment Details Edit appointment 🚶 Walk-in (booked by Front Desk) Make…" at bounding box center [472, 232] width 944 height 465
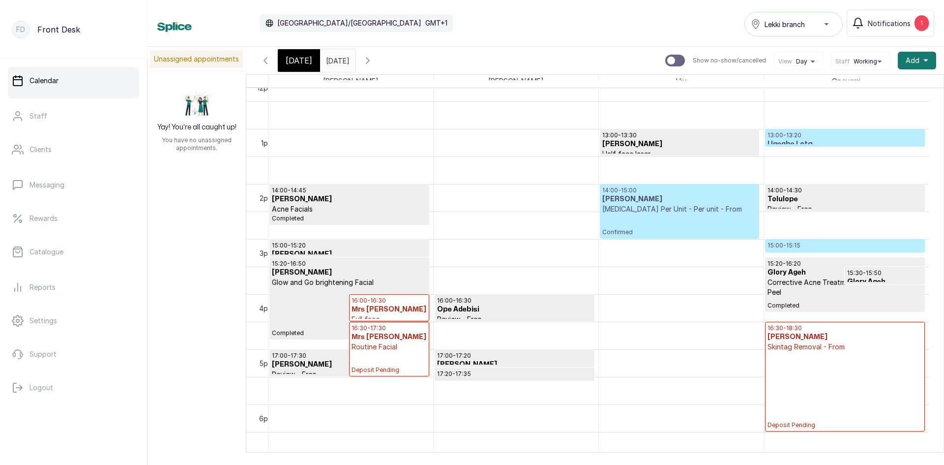
click at [313, 62] on div "[DATE]" at bounding box center [299, 60] width 42 height 23
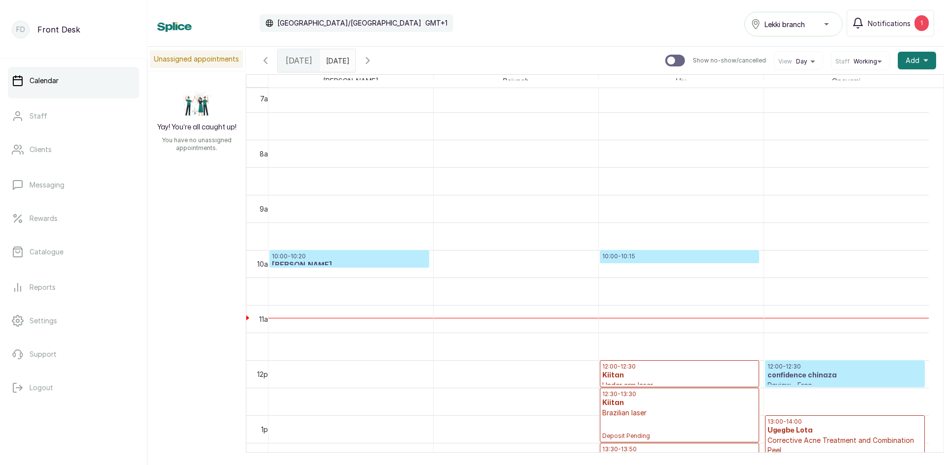
scroll to position [380, 0]
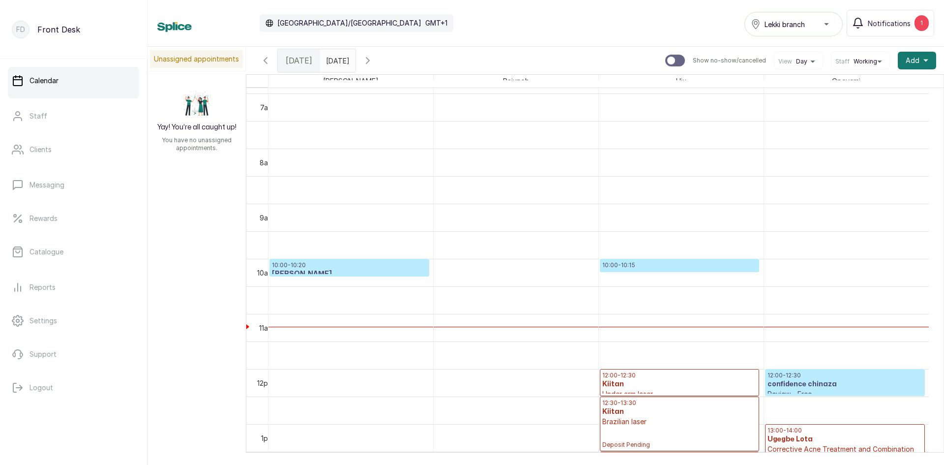
click at [660, 266] on p "10:00 - 10:15" at bounding box center [680, 265] width 154 height 8
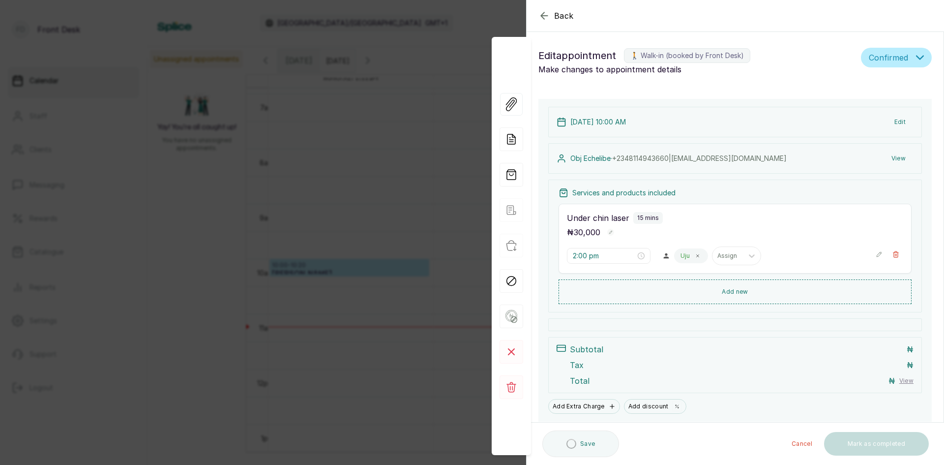
type input "10:00 am"
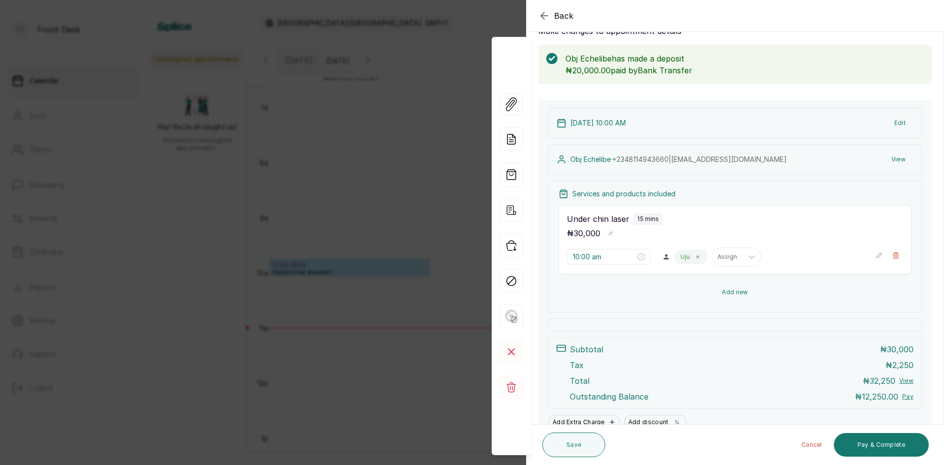
scroll to position [86, 0]
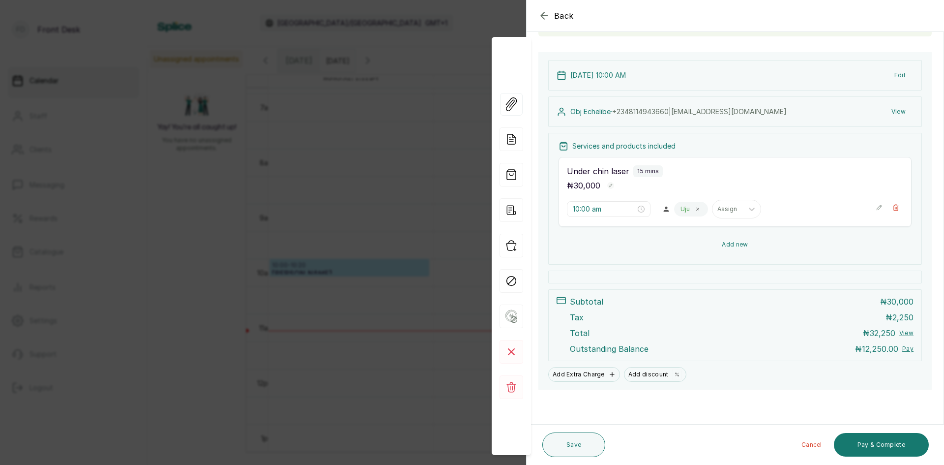
click at [727, 243] on button "Add new" at bounding box center [735, 245] width 353 height 24
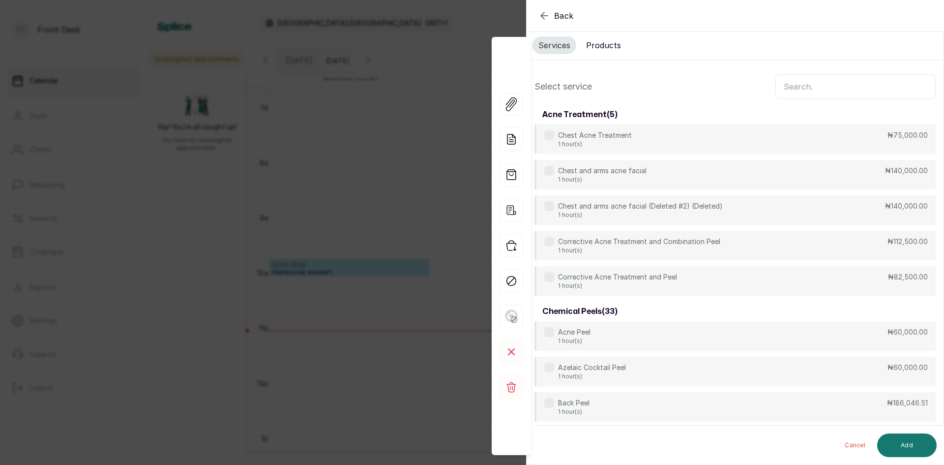
scroll to position [0, 0]
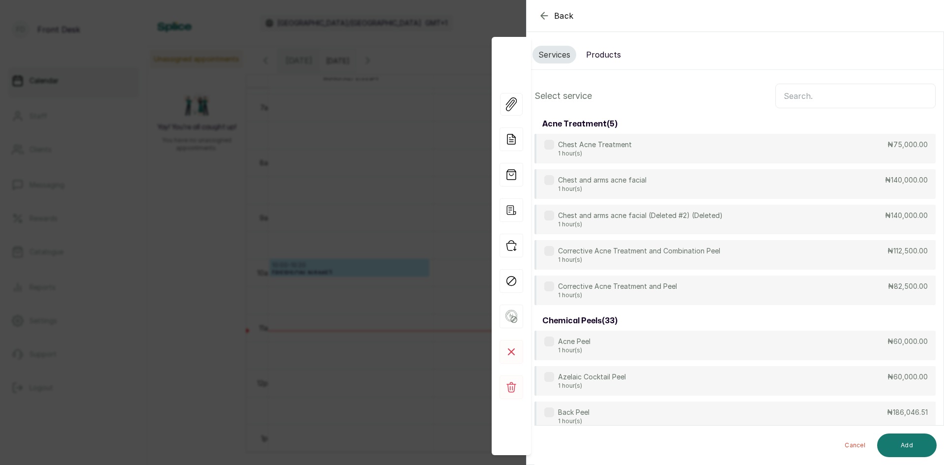
click at [783, 89] on input "text" at bounding box center [856, 96] width 160 height 25
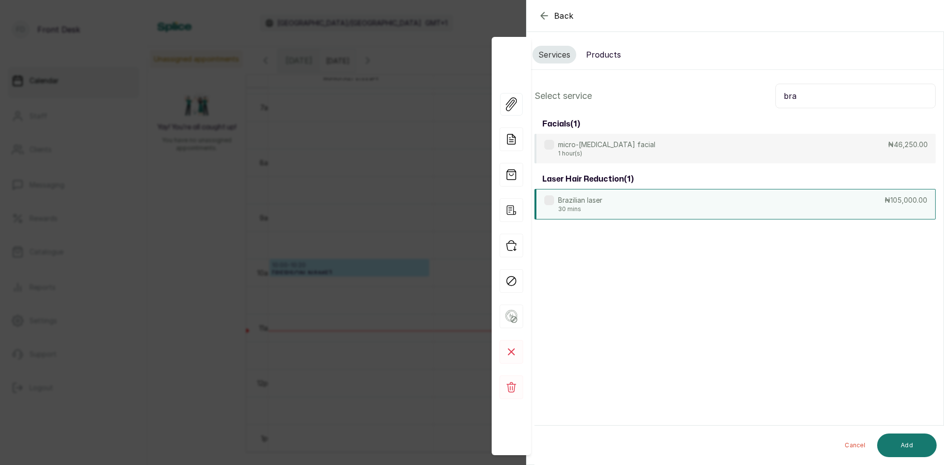
click at [648, 209] on div "Brazilian laser 30 mins ₦105,000.00" at bounding box center [735, 204] width 401 height 30
click at [821, 95] on input "bra" at bounding box center [856, 96] width 160 height 25
type input "b"
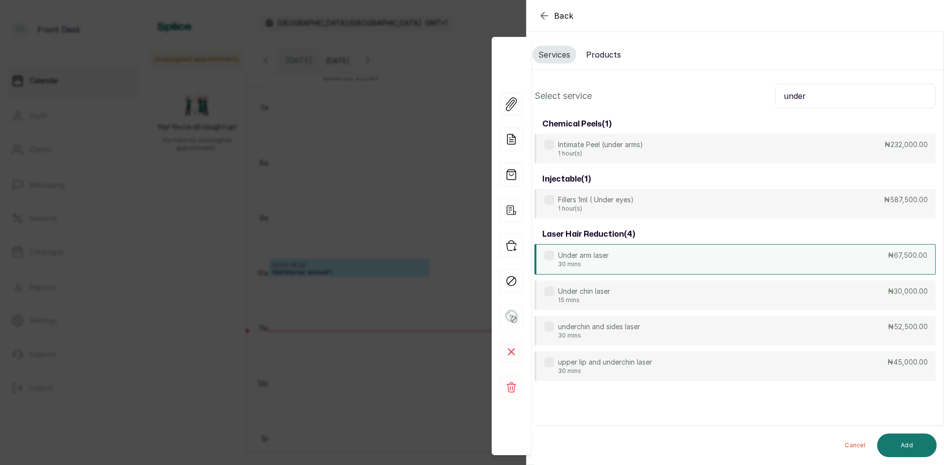
type input "under"
click at [704, 267] on div "Under arm laser 30 mins ₦67,500.00" at bounding box center [735, 259] width 401 height 30
click at [904, 444] on button "Add" at bounding box center [908, 445] width 60 height 24
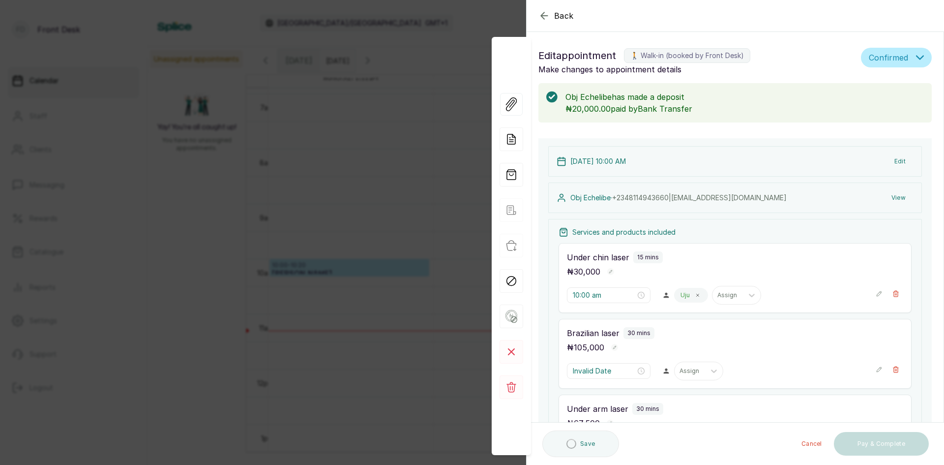
type input "10:15 am"
type input "10:45 am"
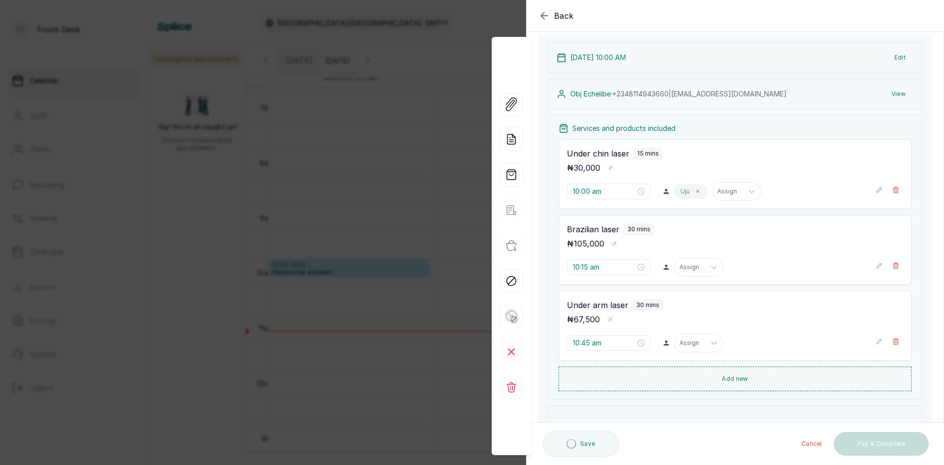
scroll to position [98, 0]
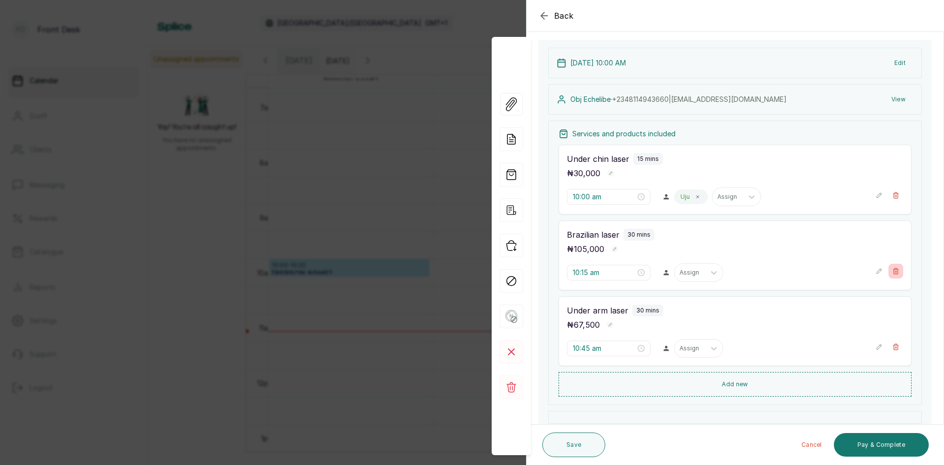
click at [894, 270] on icon "button" at bounding box center [896, 271] width 5 height 6
type input "10:45 am"
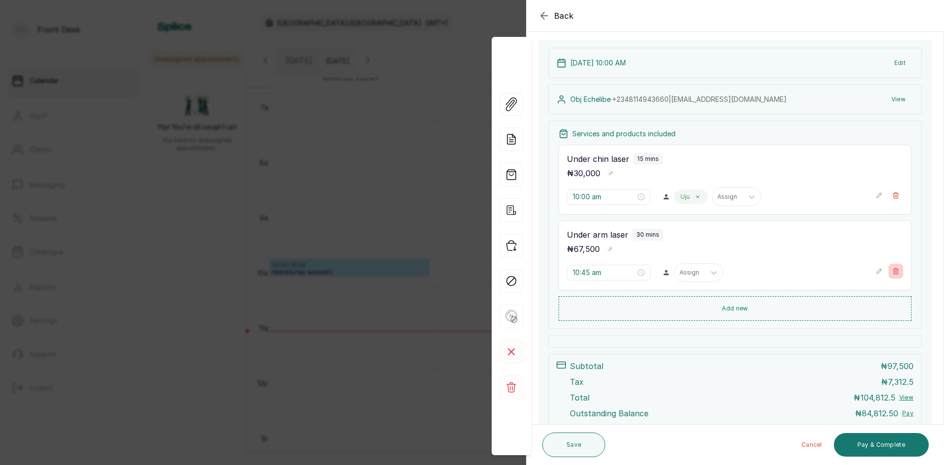
click at [894, 271] on icon "button" at bounding box center [896, 271] width 5 height 6
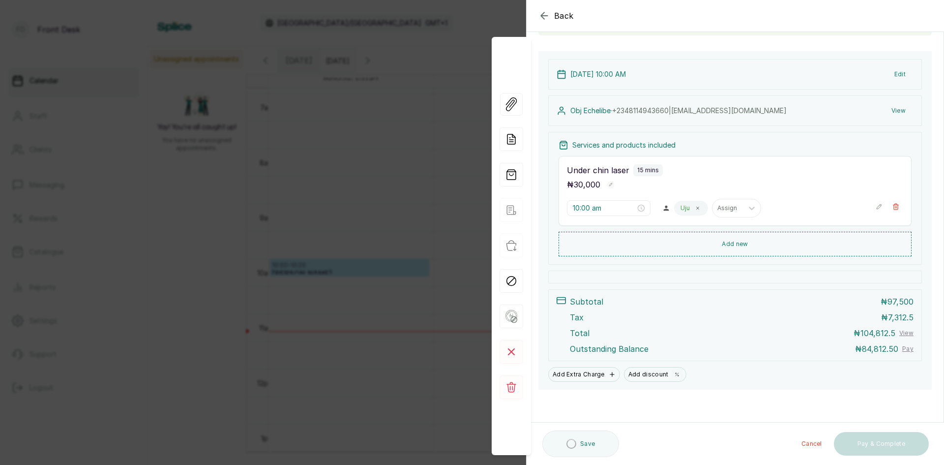
scroll to position [87, 0]
click at [212, 212] on div "Back Appointment Details Edit appointment 🚶 Walk-in (booked by Front Desk) Make…" at bounding box center [472, 232] width 944 height 465
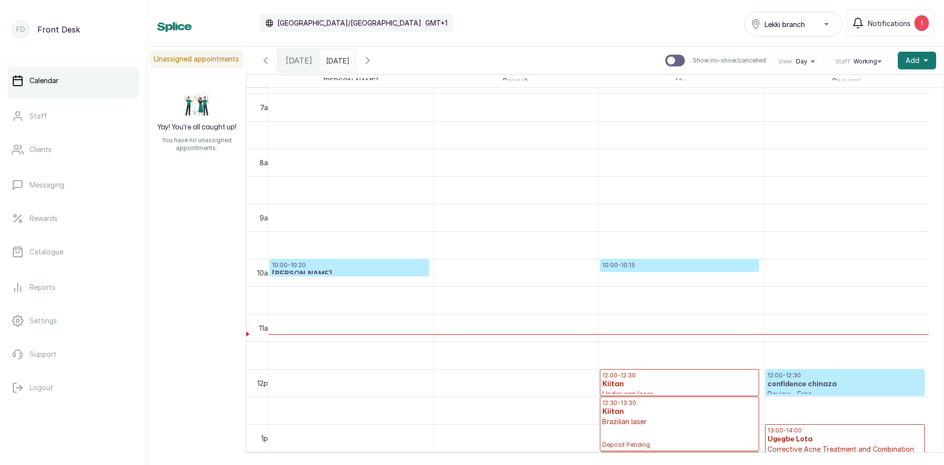
click at [680, 265] on p "10:00 - 10:15" at bounding box center [680, 265] width 154 height 8
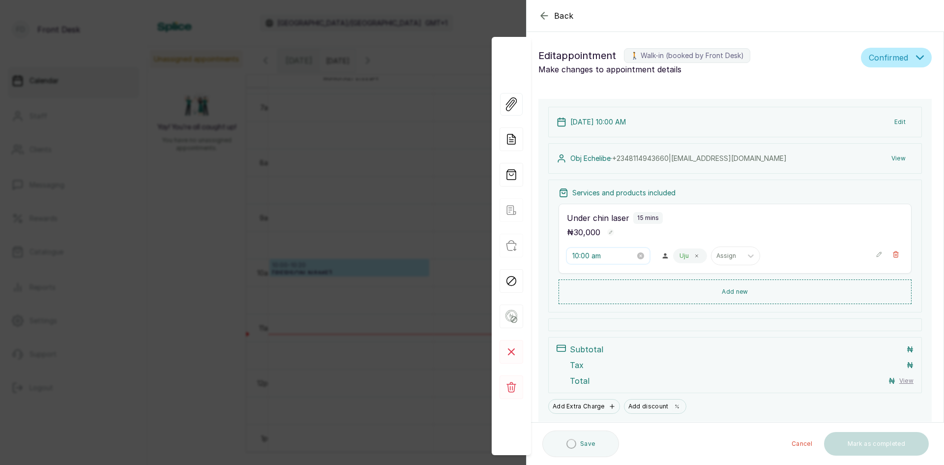
click at [608, 250] on input "10:00 am" at bounding box center [604, 255] width 63 height 11
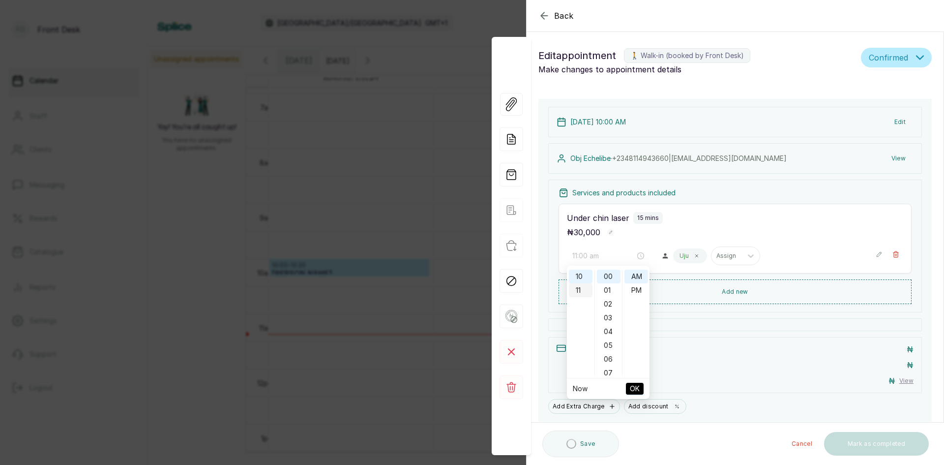
click at [573, 294] on div "11" at bounding box center [581, 290] width 24 height 14
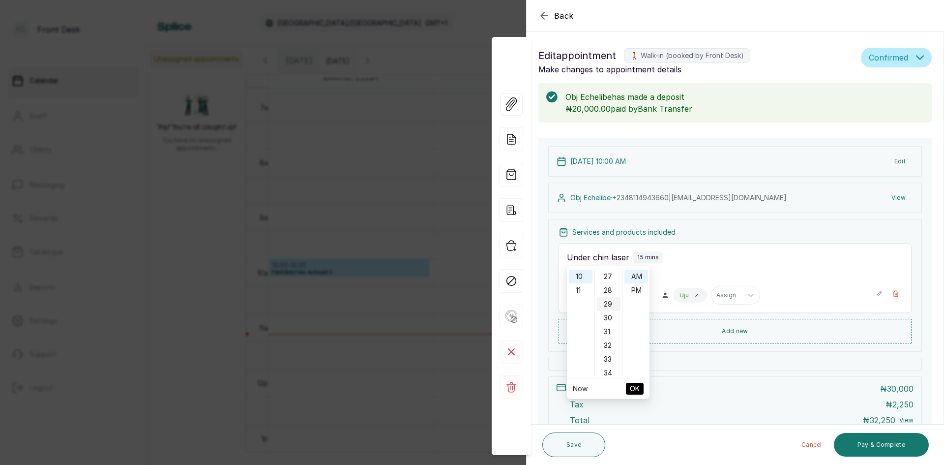
scroll to position [394, 0]
click at [614, 298] on div "30" at bounding box center [609, 296] width 24 height 14
click at [583, 293] on div "11" at bounding box center [581, 290] width 24 height 14
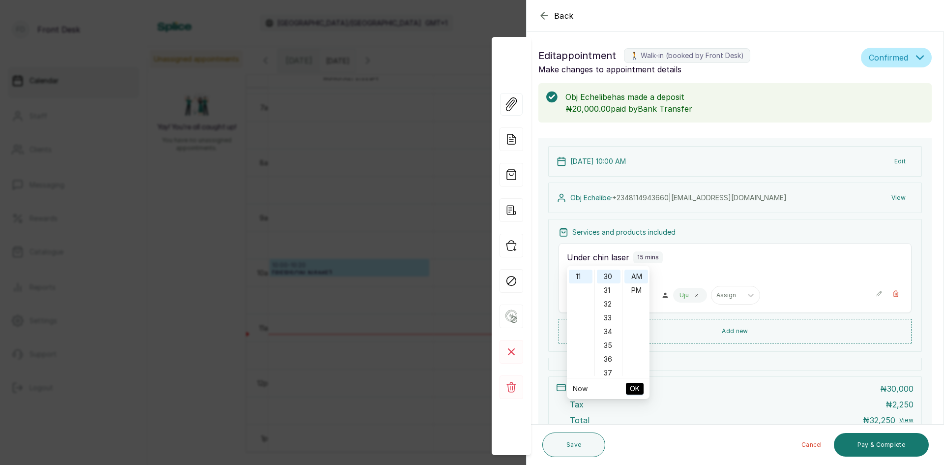
type input "11:30 am"
click at [644, 388] on ul "Now OK" at bounding box center [608, 388] width 83 height 21
click at [636, 390] on span "OK" at bounding box center [635, 388] width 10 height 19
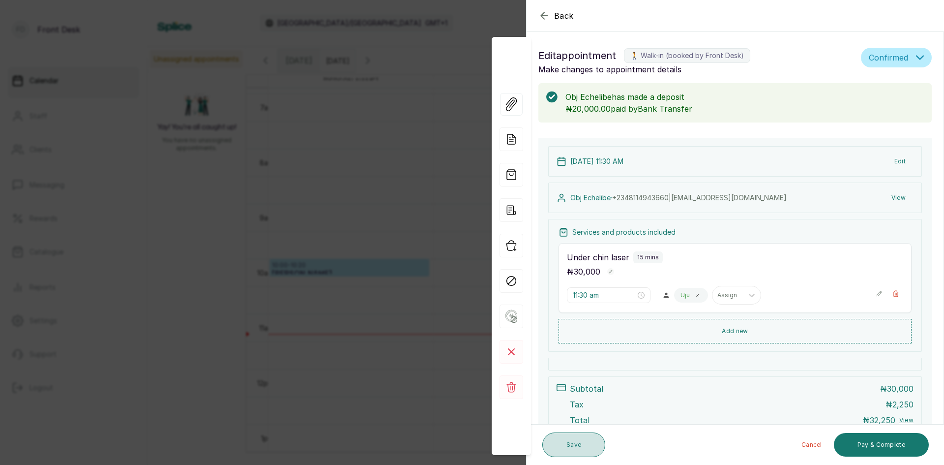
click at [583, 448] on button "Save" at bounding box center [574, 444] width 63 height 25
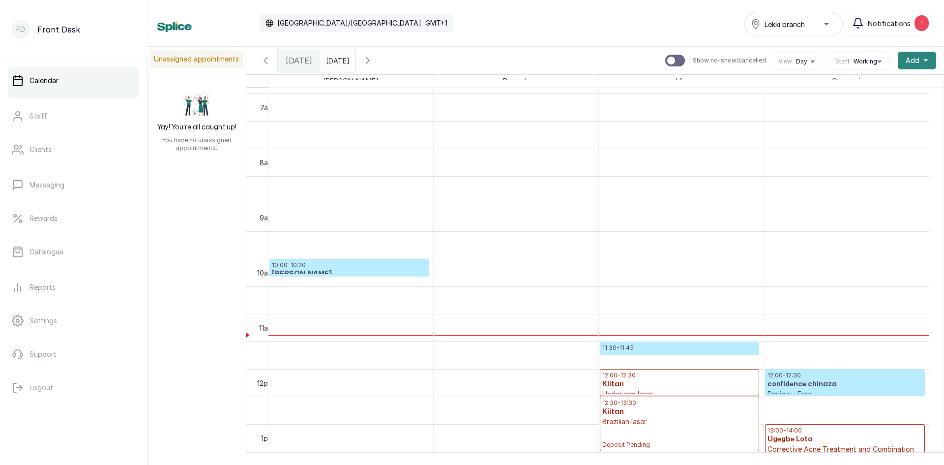
click at [906, 56] on span "Add" at bounding box center [913, 61] width 14 height 10
click at [876, 89] on span "Add Appointment" at bounding box center [881, 87] width 94 height 12
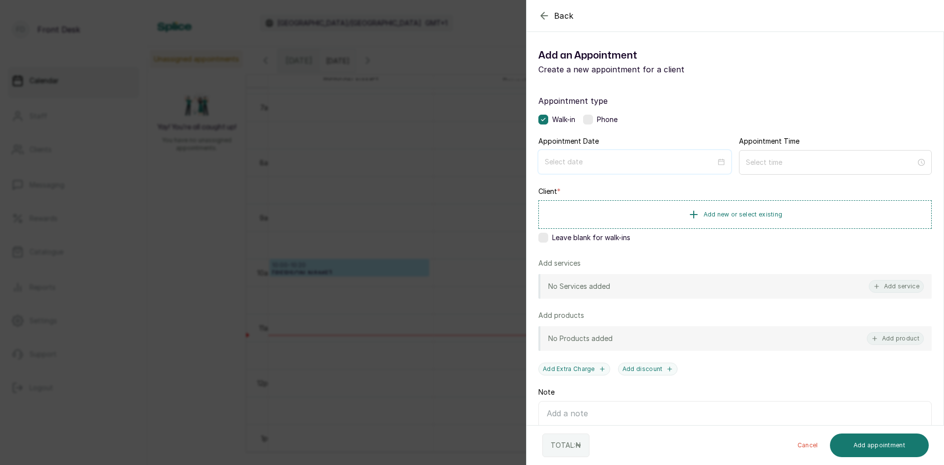
click at [678, 165] on input at bounding box center [630, 161] width 171 height 11
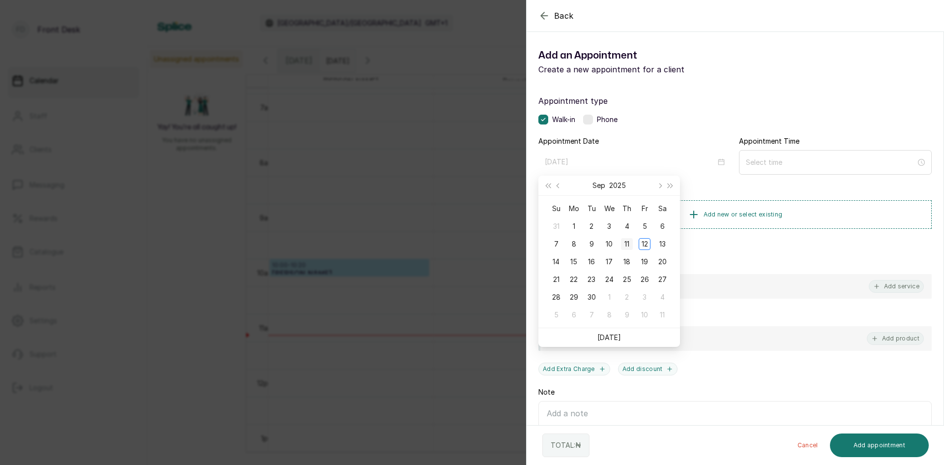
click at [630, 246] on div "11" at bounding box center [627, 244] width 12 height 12
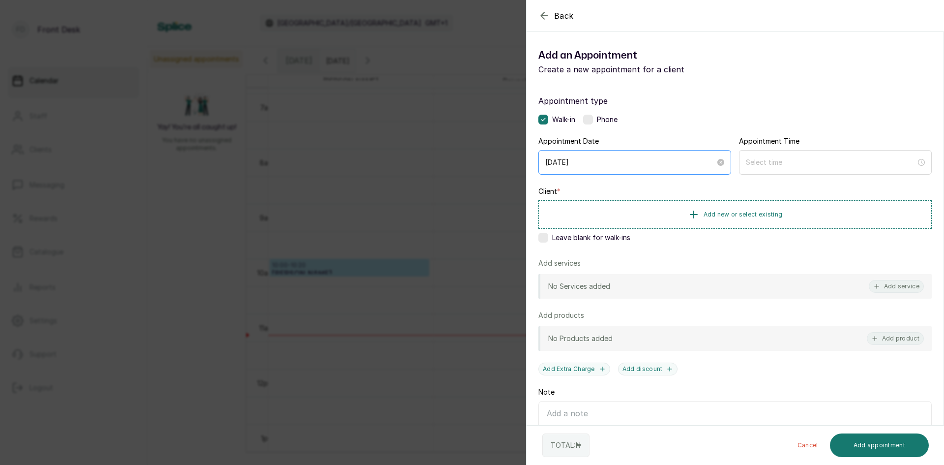
click at [688, 152] on div "2025/09/11" at bounding box center [635, 162] width 193 height 25
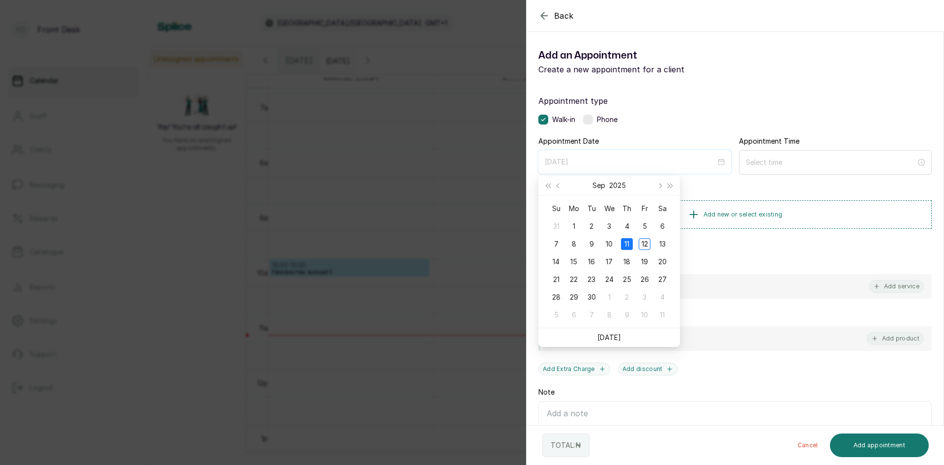
type input "[DATE]"
click at [647, 242] on div "12" at bounding box center [645, 244] width 12 height 12
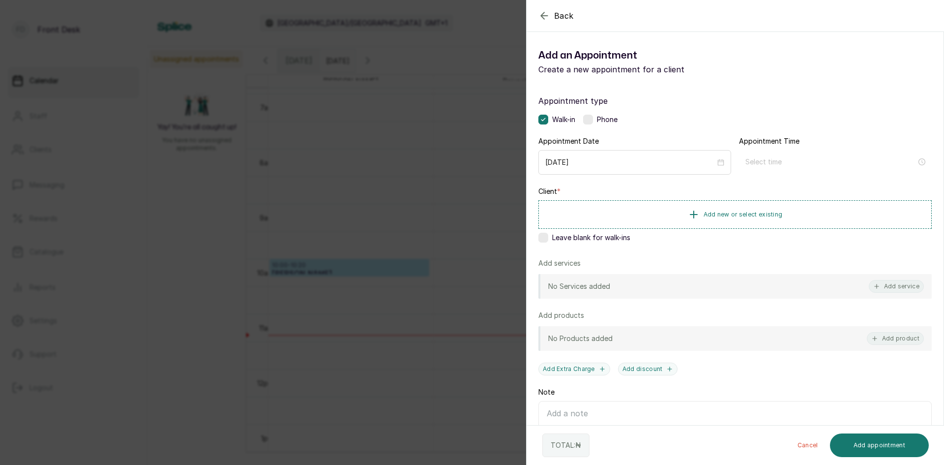
click at [767, 149] on div "Appointment Time" at bounding box center [835, 154] width 193 height 37
click at [768, 157] on input at bounding box center [831, 161] width 171 height 11
type input "12:00 am"
type input "11:00 am"
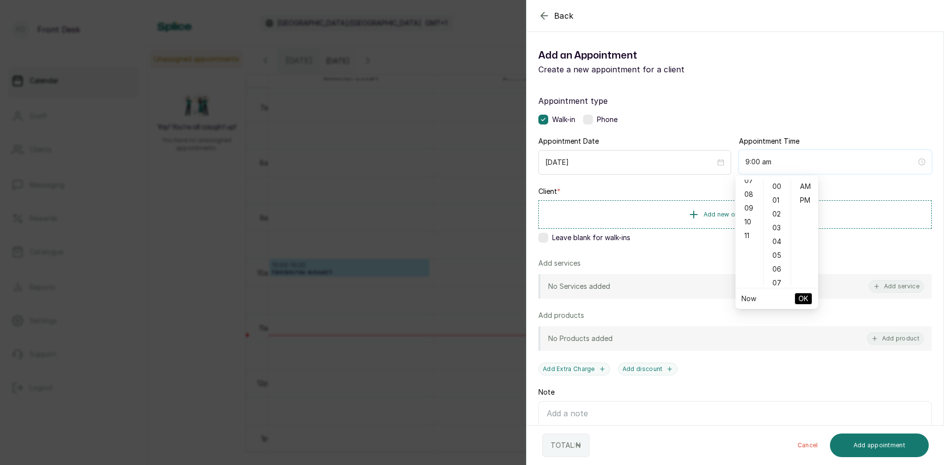
type input "10:00 am"
type input "12:03 am"
click at [756, 225] on div "10" at bounding box center [750, 222] width 24 height 14
type input "10:00 am"
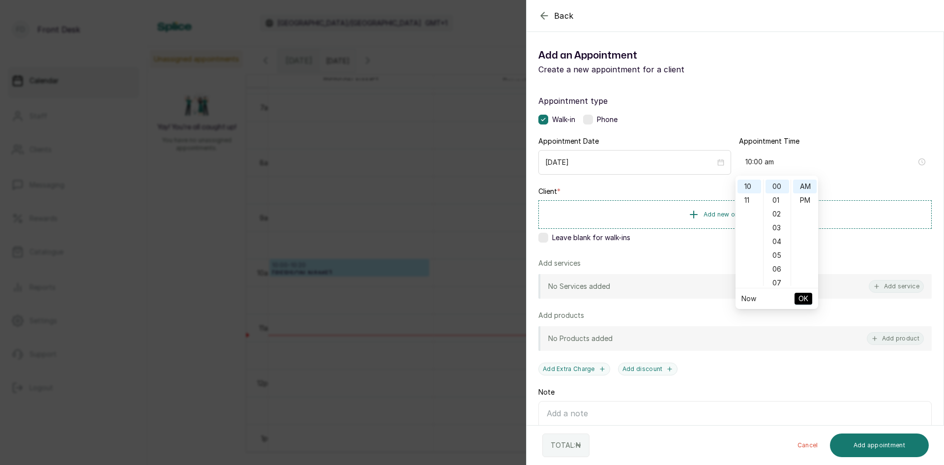
click at [801, 300] on span "OK" at bounding box center [804, 298] width 10 height 19
click at [719, 212] on span "Add new or select existing" at bounding box center [743, 214] width 79 height 8
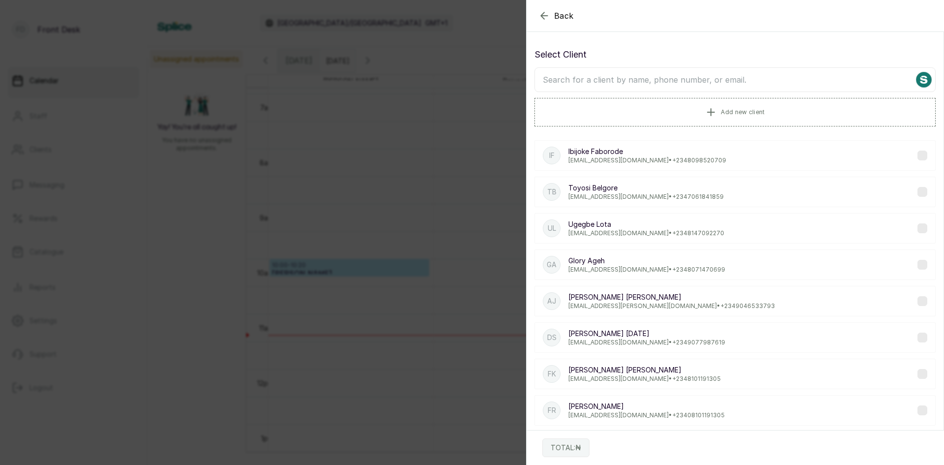
click at [757, 82] on input "text" at bounding box center [735, 79] width 401 height 25
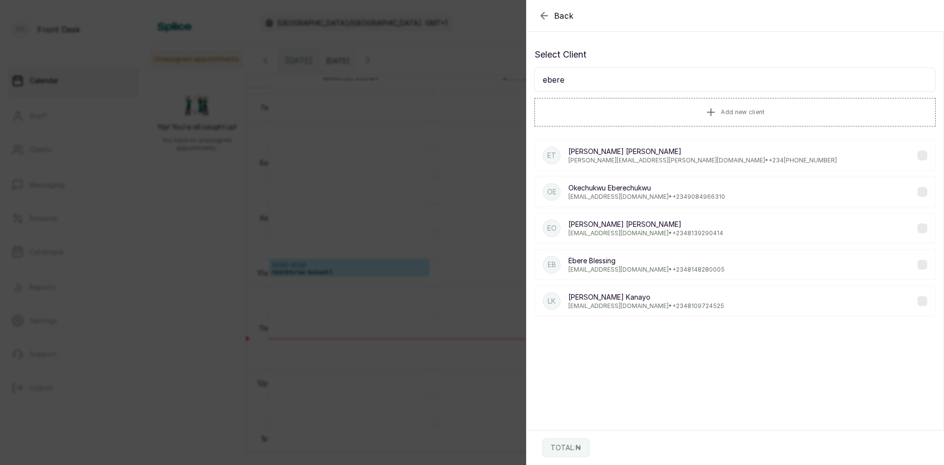
type input "ebere"
click at [606, 264] on p "Ebere Blessing" at bounding box center [647, 261] width 156 height 10
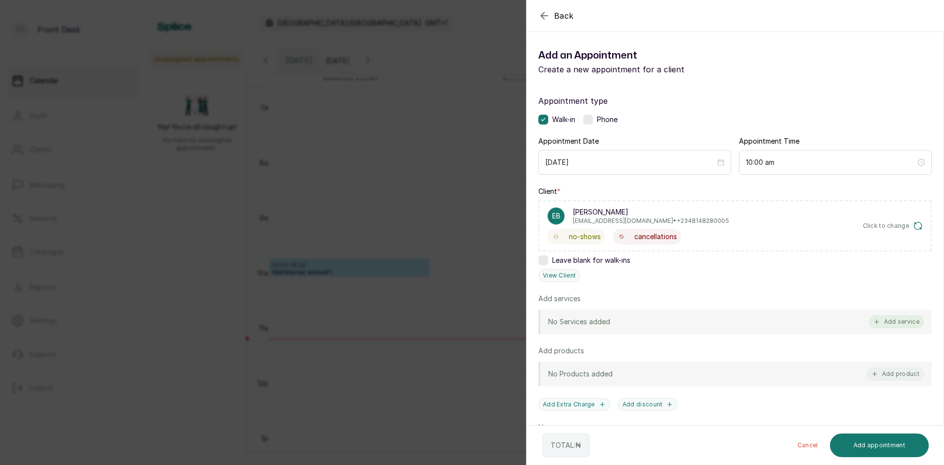
click at [886, 318] on button "Add service" at bounding box center [896, 321] width 55 height 13
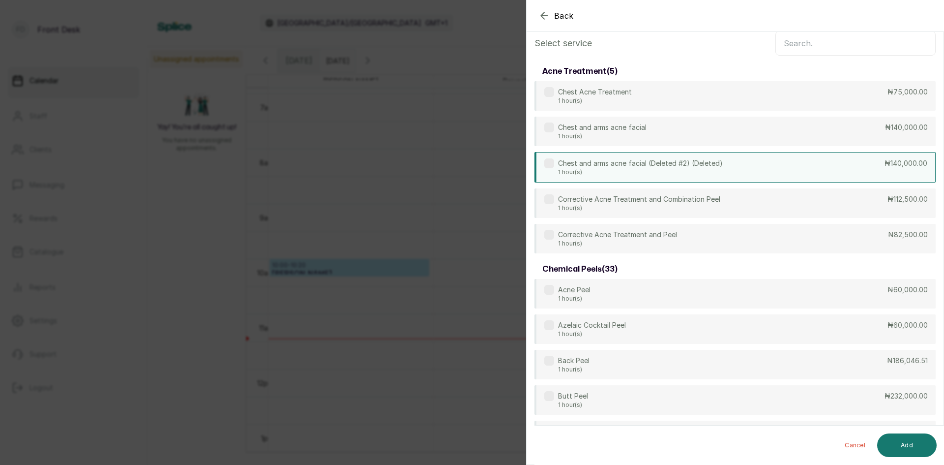
scroll to position [0, 0]
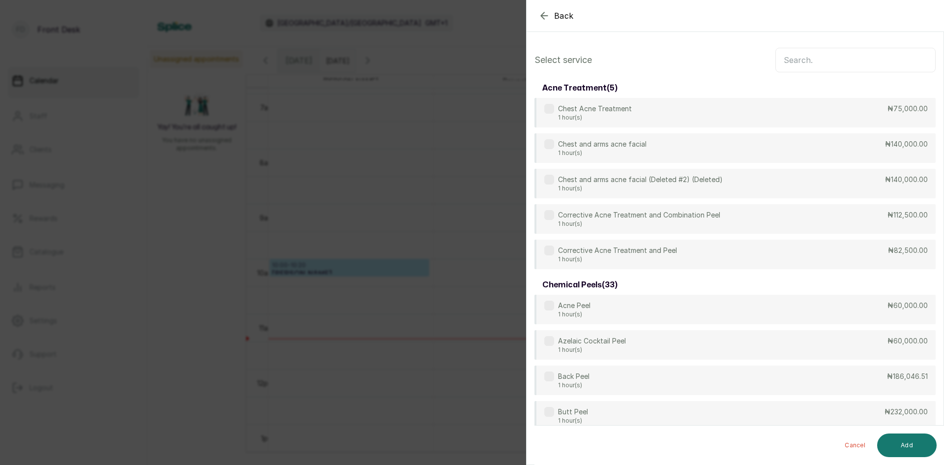
click at [827, 59] on input "text" at bounding box center [856, 60] width 160 height 25
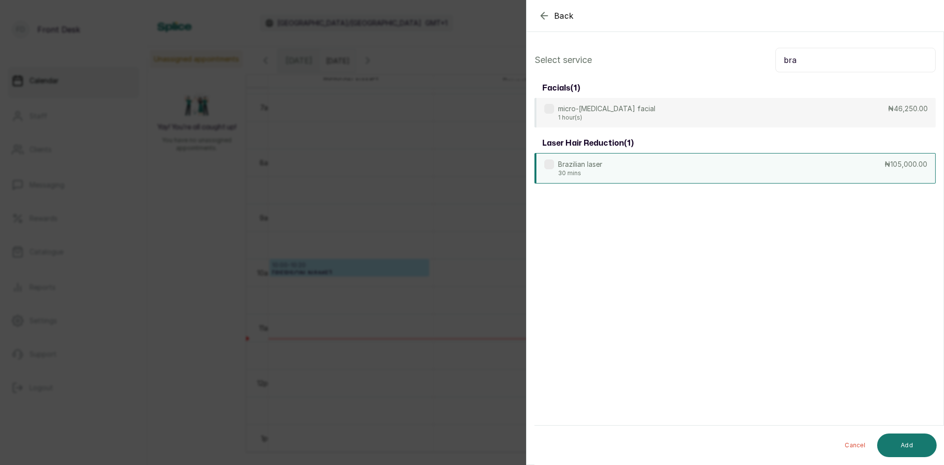
click at [747, 164] on div "Brazilian laser 30 mins ₦105,000.00" at bounding box center [735, 168] width 401 height 30
click at [873, 54] on input "bra" at bounding box center [856, 60] width 160 height 25
type input "b"
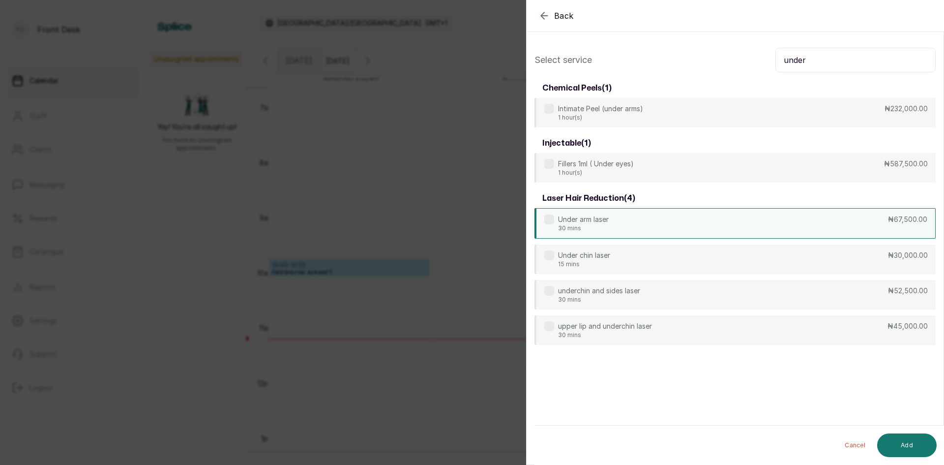
type input "under"
click at [696, 232] on div "Under arm laser 30 mins ₦67,500.00" at bounding box center [735, 223] width 401 height 30
click at [919, 447] on button "Add" at bounding box center [908, 445] width 60 height 24
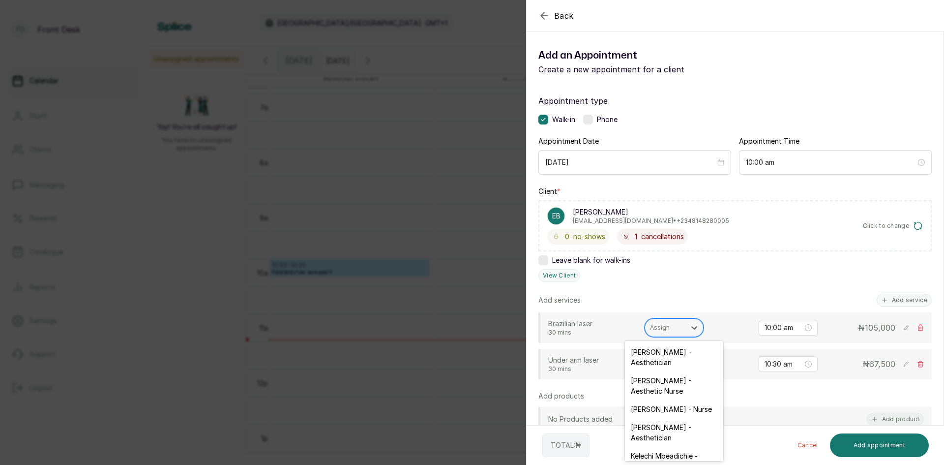
click at [678, 326] on div at bounding box center [665, 327] width 30 height 9
click at [655, 383] on div "Uju Agu - Aesthetic Nurse" at bounding box center [674, 385] width 98 height 29
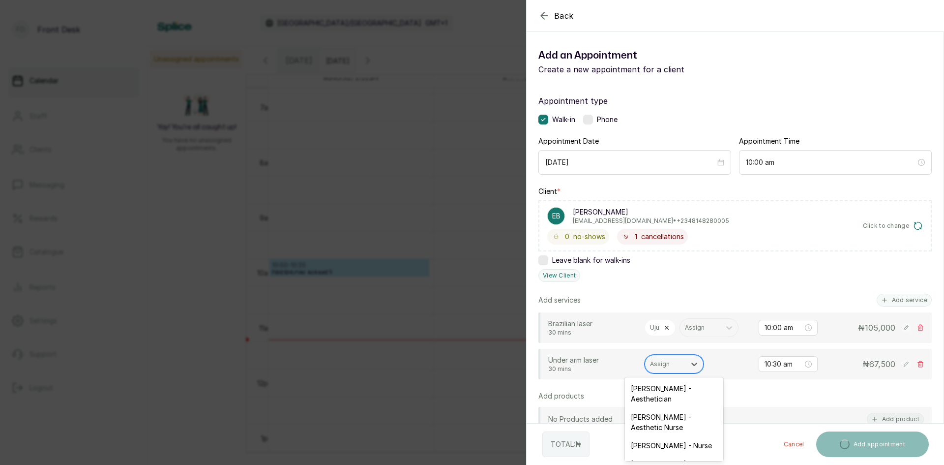
click at [673, 365] on div at bounding box center [665, 364] width 30 height 9
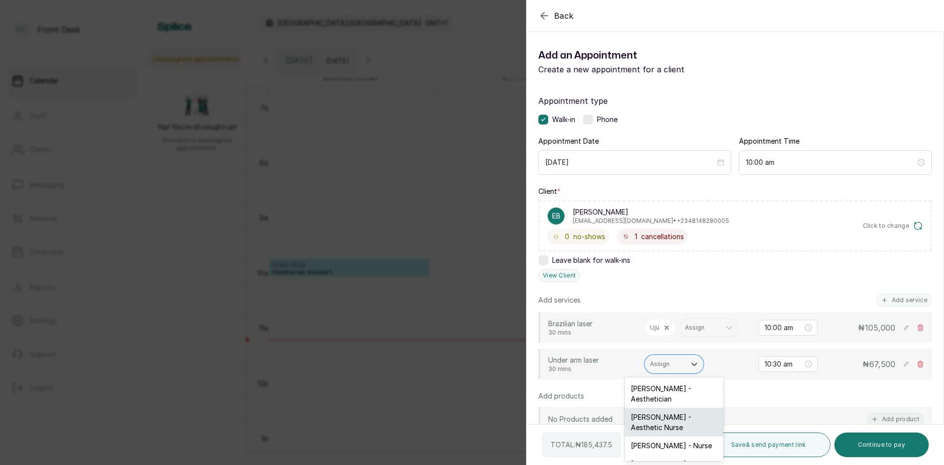
click at [679, 420] on div "Uju Agu - Aesthetic Nurse" at bounding box center [674, 422] width 98 height 29
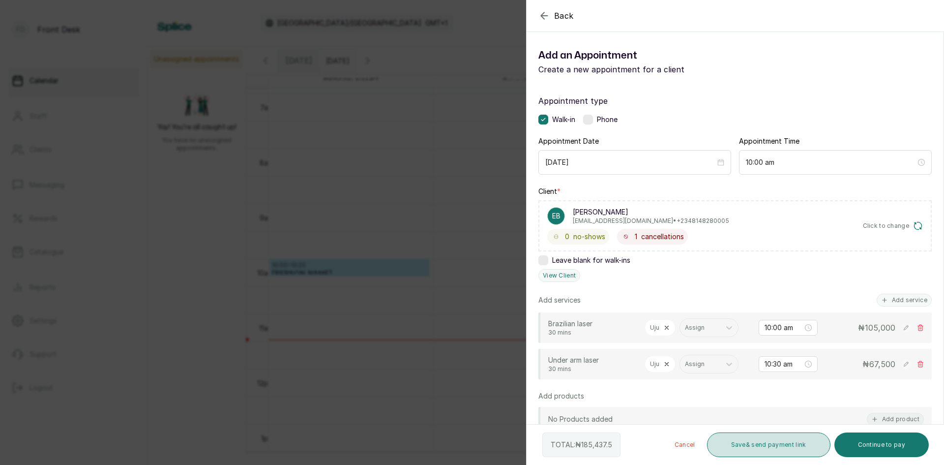
click at [743, 445] on button "Save & send payment link" at bounding box center [768, 444] width 123 height 25
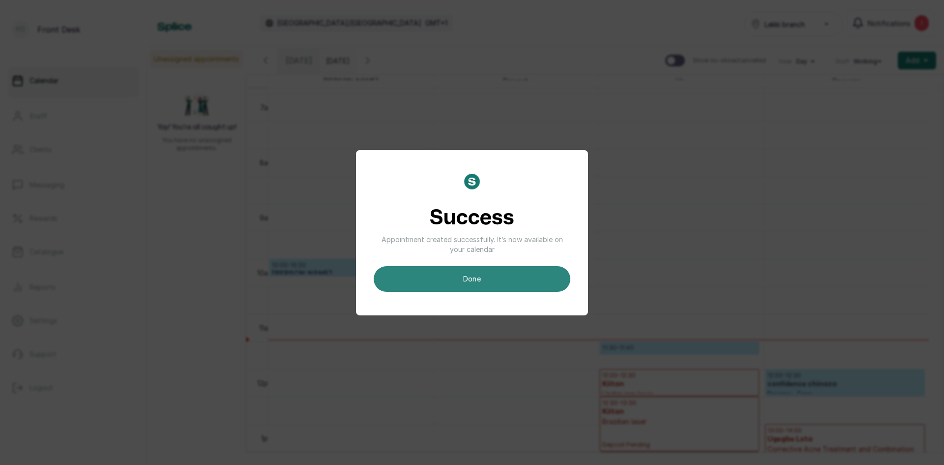
click at [532, 279] on button "done" at bounding box center [472, 279] width 197 height 26
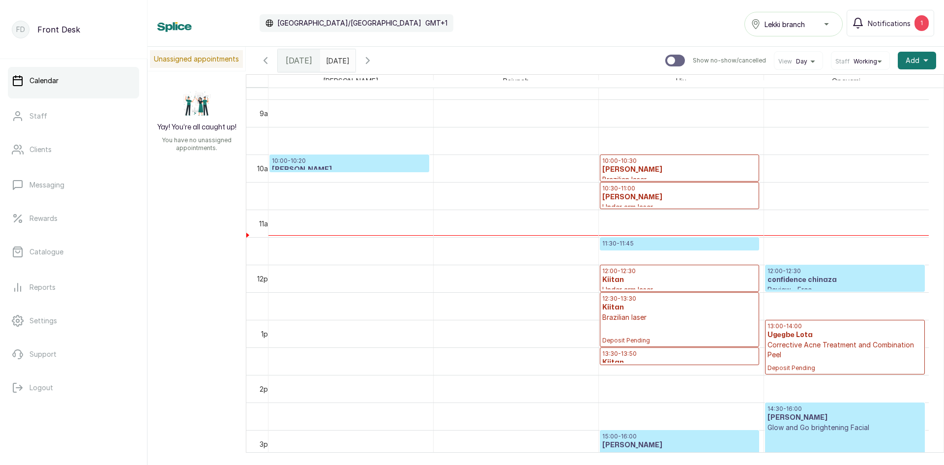
scroll to position [429, 0]
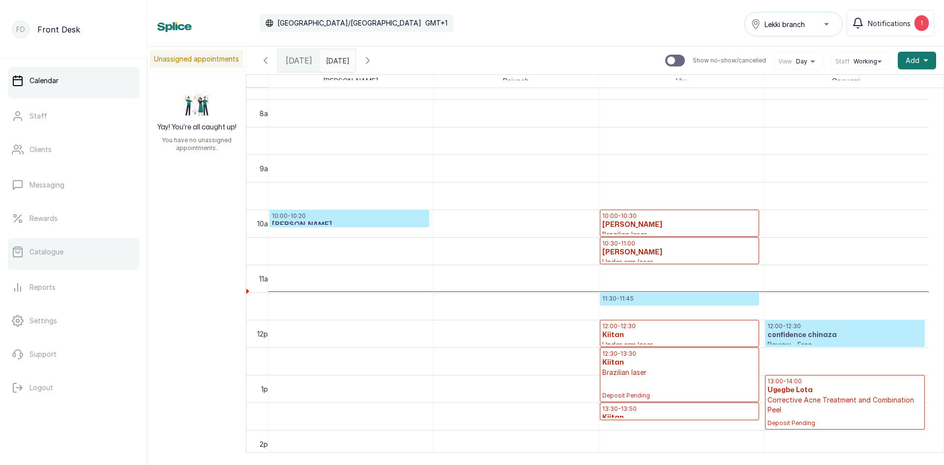
click at [34, 254] on p "Catalogue" at bounding box center [47, 252] width 34 height 10
